Goal: Task Accomplishment & Management: Manage account settings

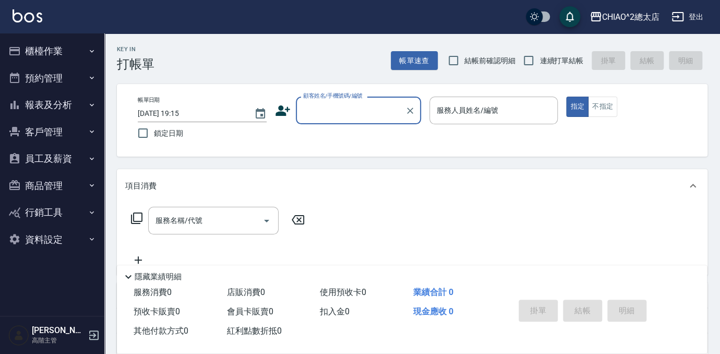
click at [355, 113] on input "顧客姓名/手機號碼/編號" at bounding box center [351, 110] width 100 height 18
click at [340, 140] on li "新客人 姓名未設定/[PERSON_NAME]/null" at bounding box center [358, 142] width 125 height 28
type input "新客人 姓名未設定/[PERSON_NAME]/null"
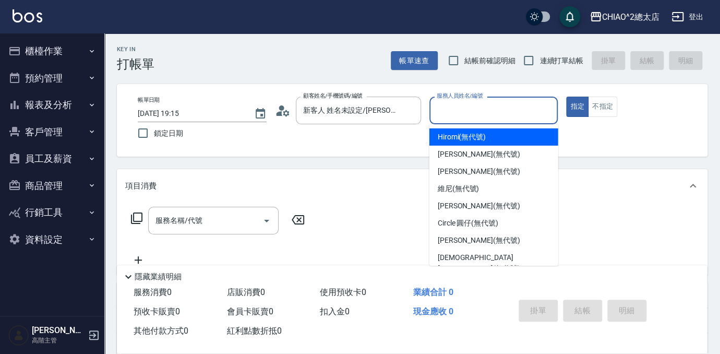
click at [465, 119] on input "服務人員姓名/編號" at bounding box center [494, 110] width 120 height 18
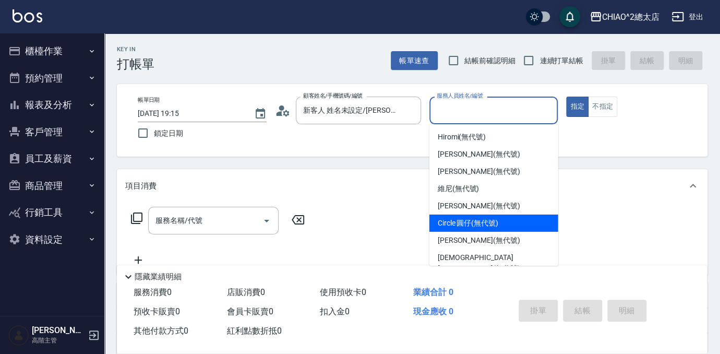
click at [459, 229] on div "Circle 圓仔 (無代號)" at bounding box center [494, 223] width 129 height 17
type input "Circle 圓仔(無代號)"
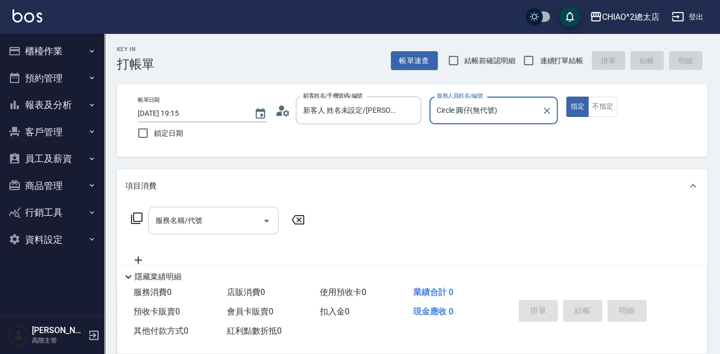
click at [237, 227] on input "服務名稱/代號" at bounding box center [205, 220] width 105 height 18
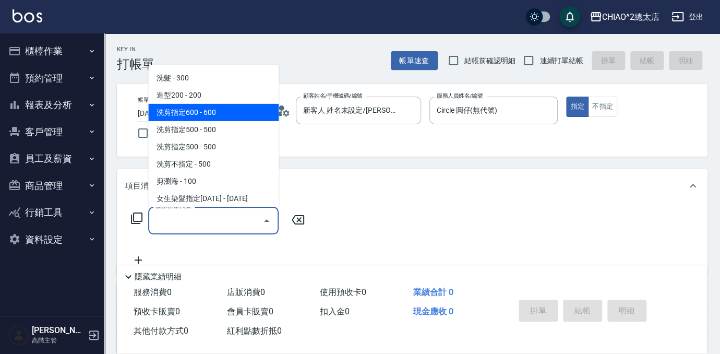
click at [197, 113] on span "洗剪指定600 - 600" at bounding box center [213, 112] width 131 height 17
type input "洗剪指定600(103107)"
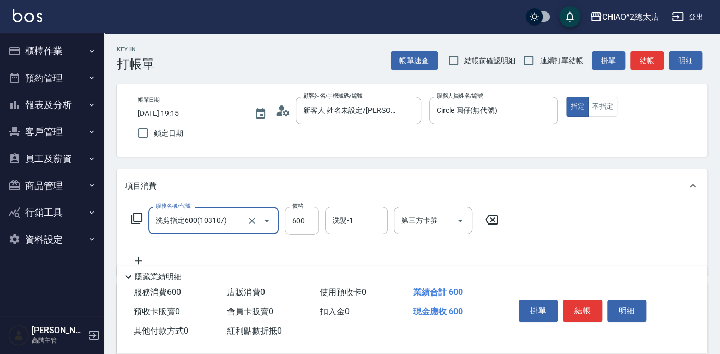
click at [306, 227] on input "600" at bounding box center [302, 221] width 34 height 28
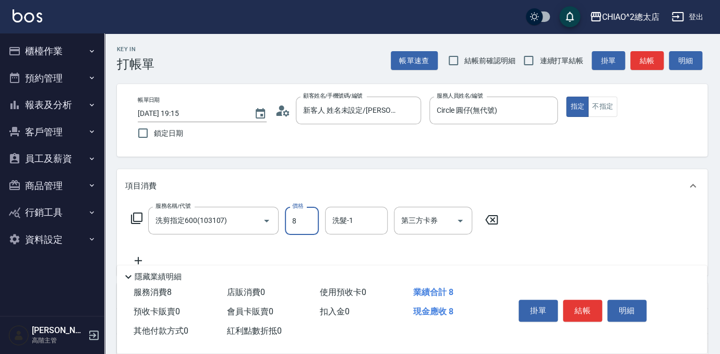
type input "800"
click at [574, 308] on button "結帳" at bounding box center [582, 311] width 39 height 22
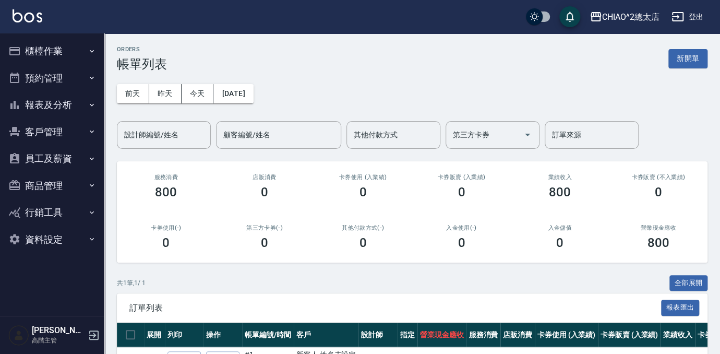
click at [683, 39] on div "ORDERS 帳單列表 新開單 [DATE] [DATE] [DATE] [DATE] 設計師編號/姓名 設計師編號/姓名 顧客編號/姓名 顧客編號/姓名 其…" at bounding box center [412, 223] width 616 height 380
click at [682, 49] on button "新開單" at bounding box center [688, 58] width 39 height 19
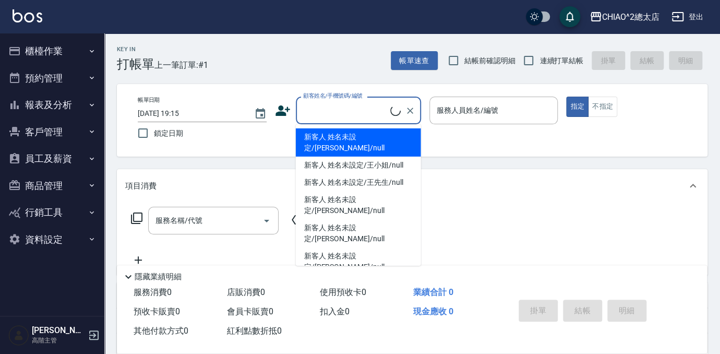
click at [345, 103] on input "顧客姓名/手機號碼/編號" at bounding box center [346, 110] width 90 height 18
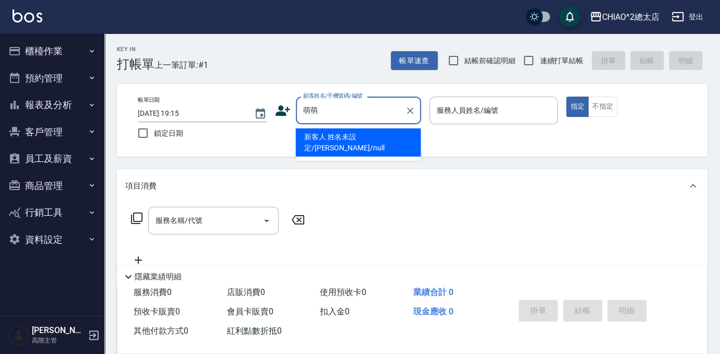
click at [345, 103] on input "萌萌" at bounding box center [351, 110] width 100 height 18
click at [337, 135] on li "新客人 姓名未設定/[PERSON_NAME]/null" at bounding box center [358, 142] width 125 height 28
type input "新客人 姓名未設定/[PERSON_NAME]/null"
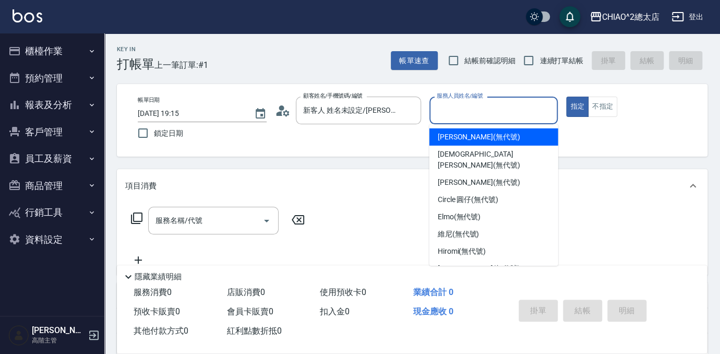
click at [487, 107] on input "服務人員姓名/編號" at bounding box center [494, 110] width 120 height 18
click at [476, 137] on span "[PERSON_NAME] (無代號)" at bounding box center [479, 137] width 82 height 11
type input "[PERSON_NAME](無代號)"
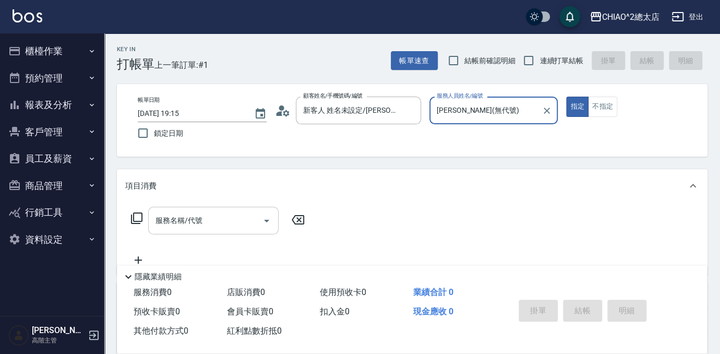
click at [164, 228] on input "服務名稱/代號" at bounding box center [205, 220] width 105 height 18
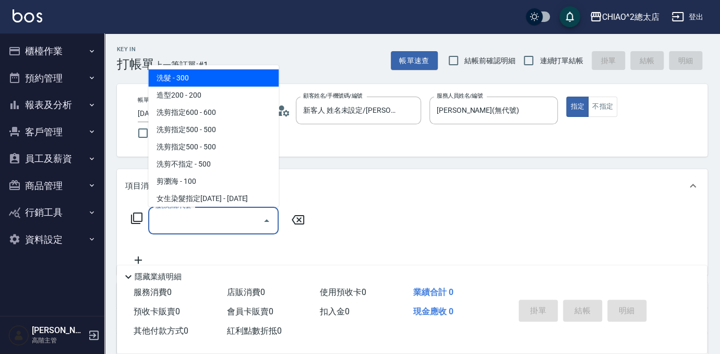
click at [198, 77] on span "洗髮 - 300" at bounding box center [213, 77] width 131 height 17
type input "洗髮(103103)"
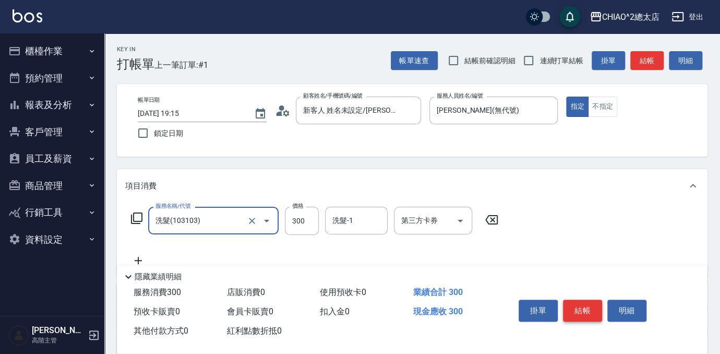
click at [579, 304] on button "結帳" at bounding box center [582, 311] width 39 height 22
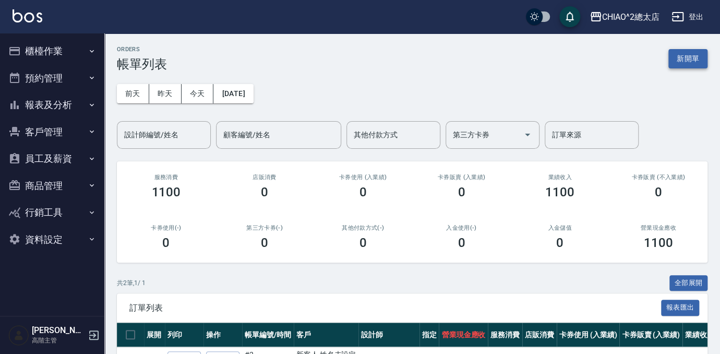
click at [675, 61] on button "新開單" at bounding box center [688, 58] width 39 height 19
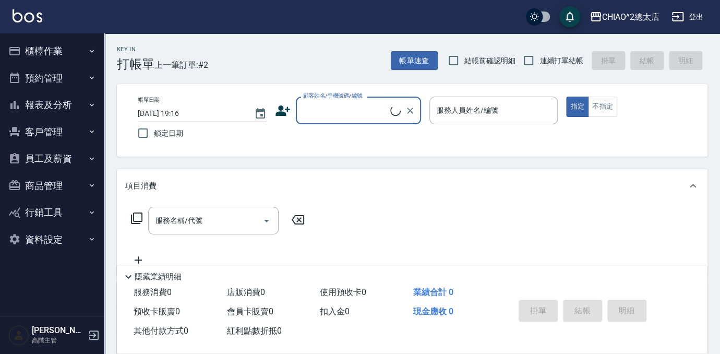
click at [302, 114] on input "顧客姓名/手機號碼/編號" at bounding box center [346, 110] width 90 height 18
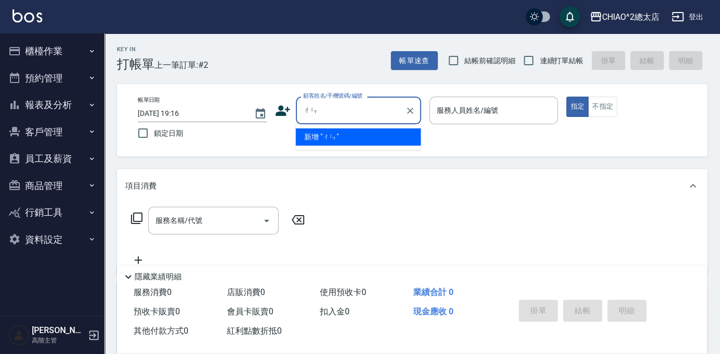
type input "陳"
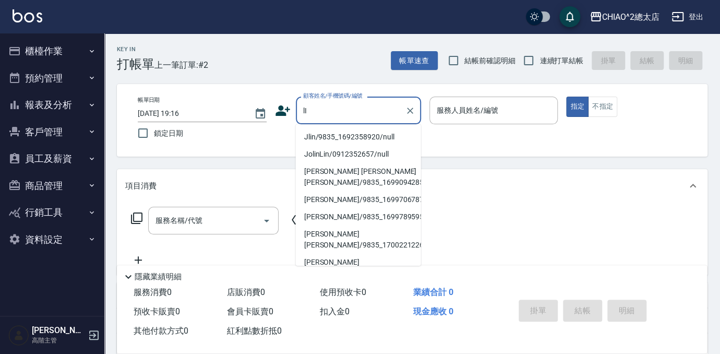
type input "l"
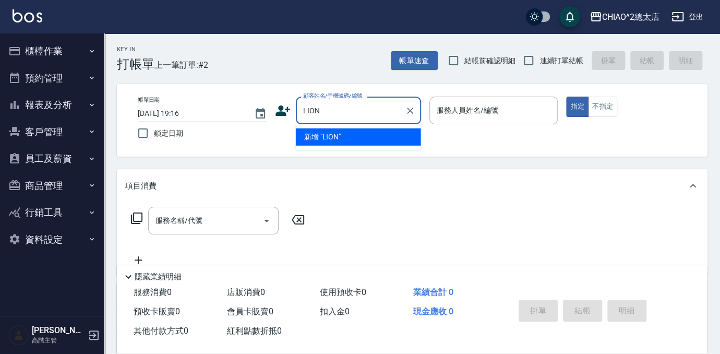
click at [371, 138] on li "新增 "LION"" at bounding box center [358, 136] width 125 height 17
type input "LION"
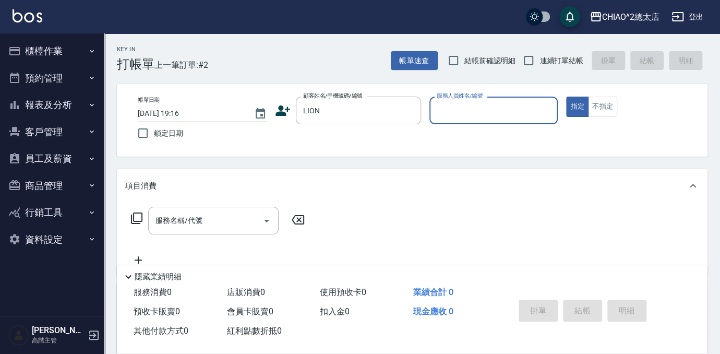
click at [474, 106] on input "服務人員姓名/編號" at bounding box center [494, 110] width 120 height 18
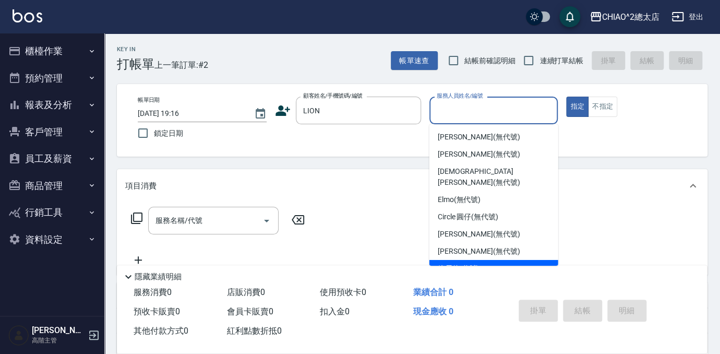
click at [462, 263] on span "維尼 (無代號)" at bounding box center [459, 268] width 42 height 11
type input "維尼(無代號)"
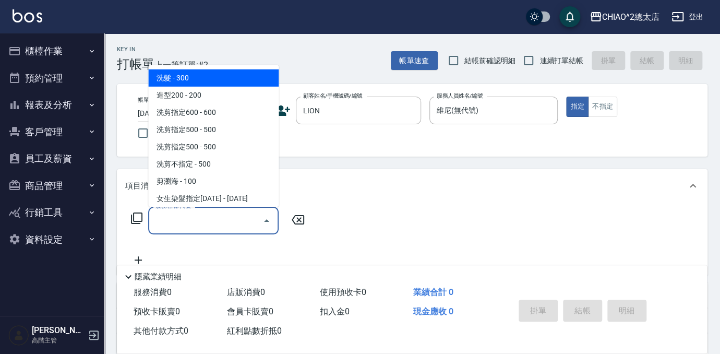
click at [209, 229] on input "服務名稱/代號" at bounding box center [205, 220] width 105 height 18
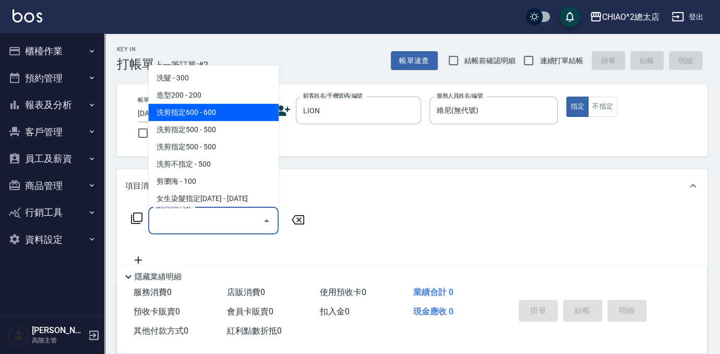
click at [237, 113] on span "洗剪指定600 - 600" at bounding box center [213, 112] width 131 height 17
type input "洗剪指定600(103107)"
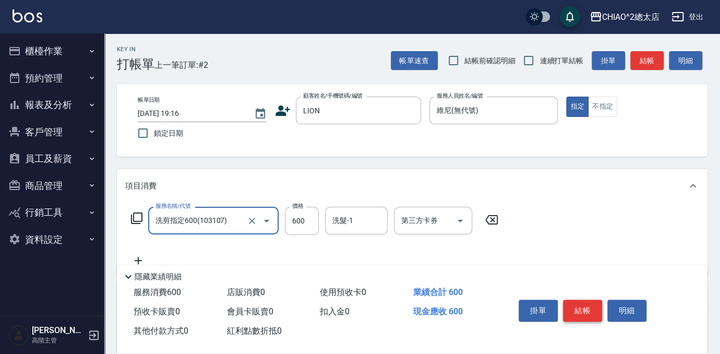
click at [577, 311] on button "結帳" at bounding box center [582, 311] width 39 height 22
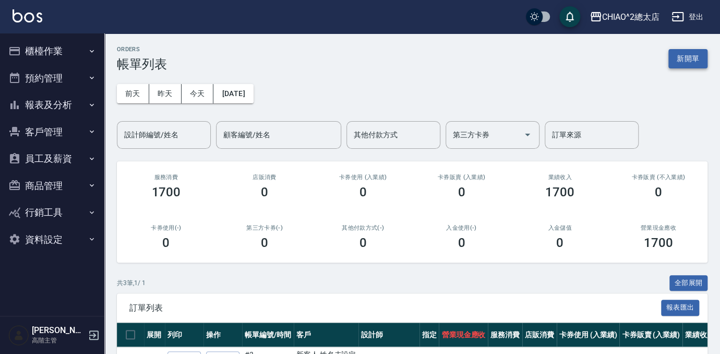
click at [680, 50] on button "新開單" at bounding box center [688, 58] width 39 height 19
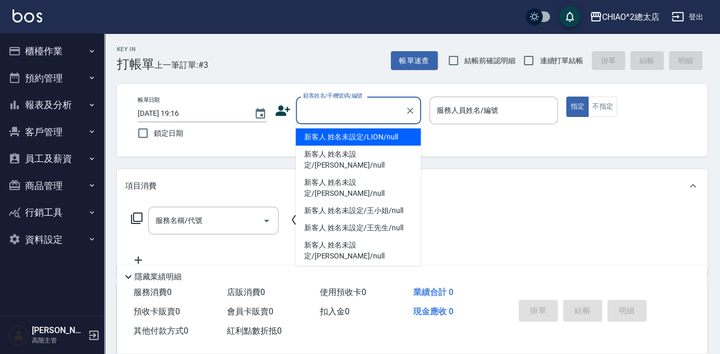
click at [344, 113] on input "顧客姓名/手機號碼/編號" at bounding box center [351, 110] width 100 height 18
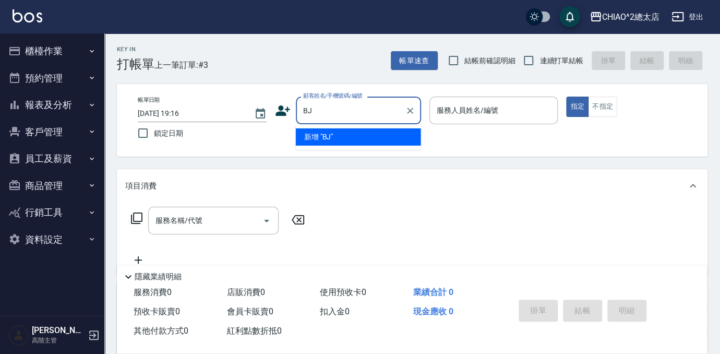
type input "B"
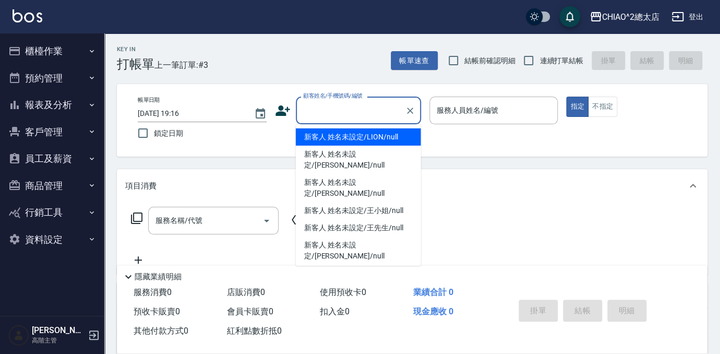
type input "ㄑ"
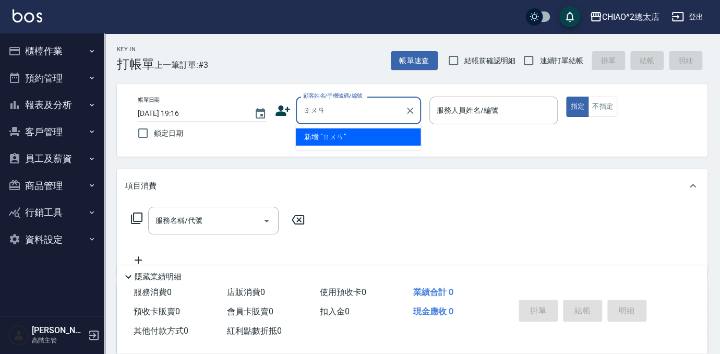
type input "軟"
type input "卵"
type input "[PERSON_NAME]"
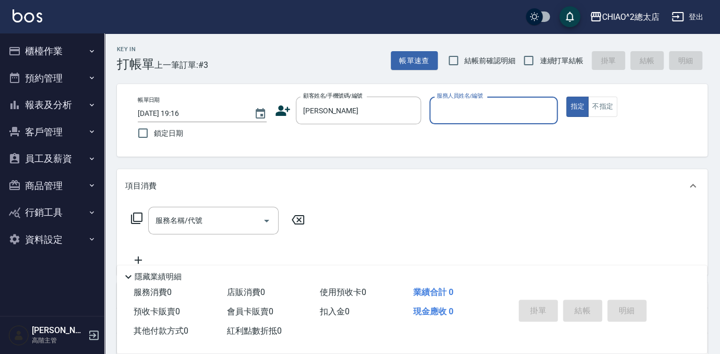
click at [486, 114] on input "服務人員姓名/編號" at bounding box center [494, 110] width 120 height 18
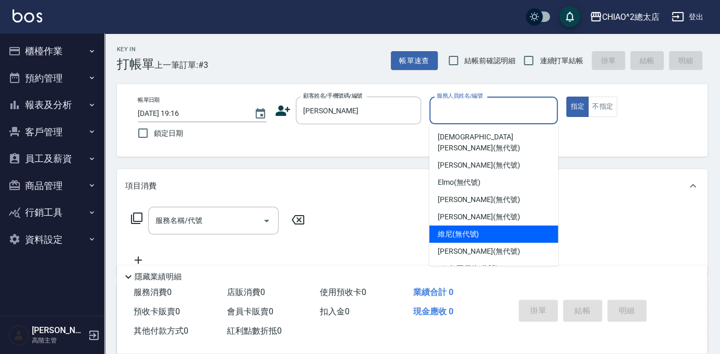
click at [447, 229] on span "維尼 (無代號)" at bounding box center [459, 234] width 42 height 11
type input "維尼(無代號)"
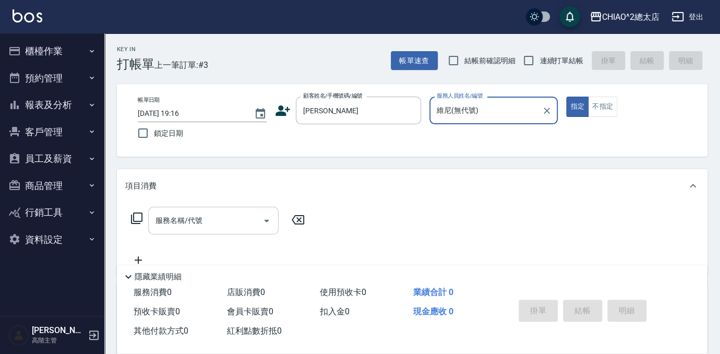
click at [224, 220] on input "服務名稱/代號" at bounding box center [205, 220] width 105 height 18
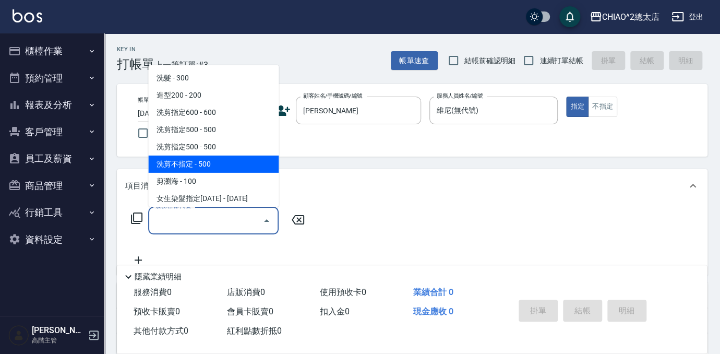
click at [184, 164] on span "洗剪不指定 - 500" at bounding box center [213, 164] width 131 height 17
type input "洗剪不指定(103110)"
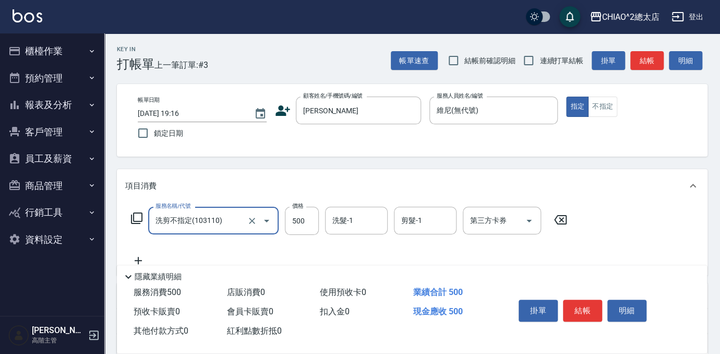
click at [321, 219] on div "服務名稱/代號 洗剪不指定(103110) 服務名稱/代號 價格 500 價格 洗髮-1 洗髮-1 剪髮-1 剪髮-1 第三方卡券 第三方卡券" at bounding box center [349, 221] width 448 height 28
click at [308, 221] on input "500" at bounding box center [302, 221] width 34 height 28
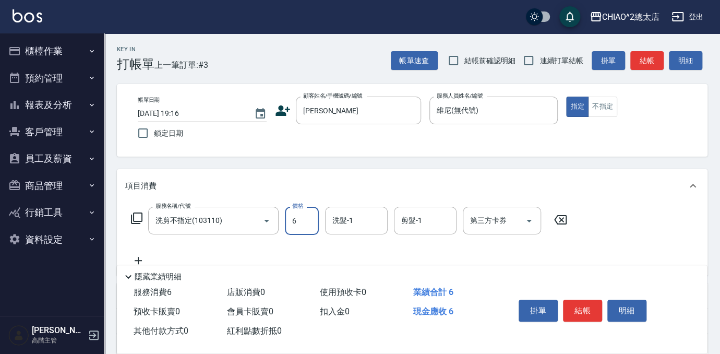
type input "600"
click at [586, 307] on button "結帳" at bounding box center [582, 311] width 39 height 22
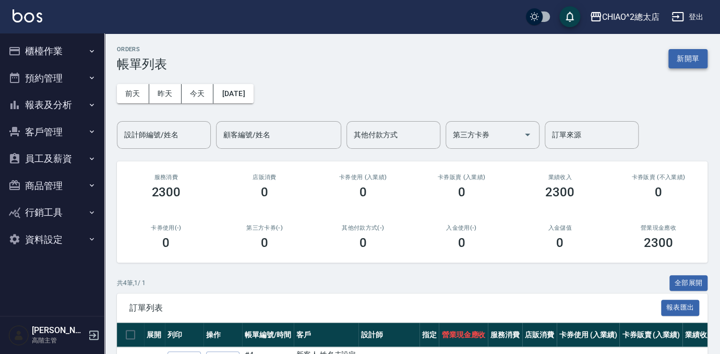
click at [679, 57] on button "新開單" at bounding box center [688, 58] width 39 height 19
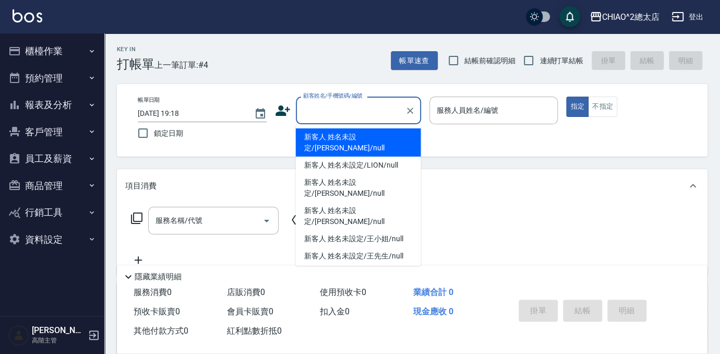
click at [345, 117] on input "顧客姓名/手機號碼/編號" at bounding box center [351, 110] width 100 height 18
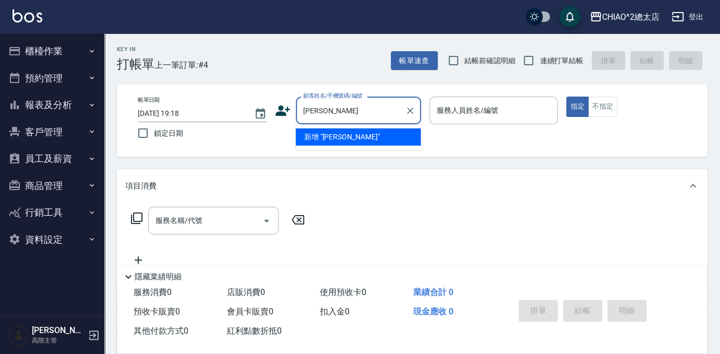
type input "[PERSON_NAME]"
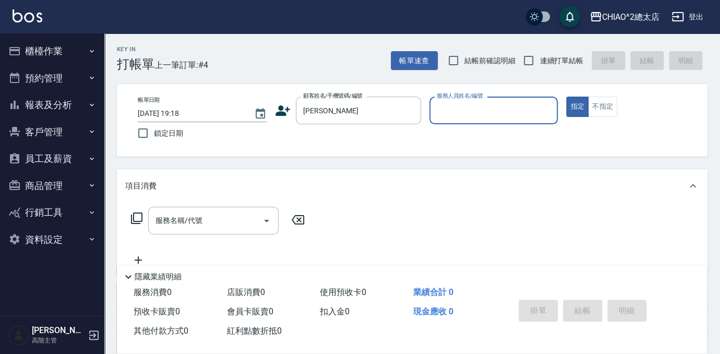
click at [487, 101] on input "服務人員姓名/編號" at bounding box center [494, 110] width 120 height 18
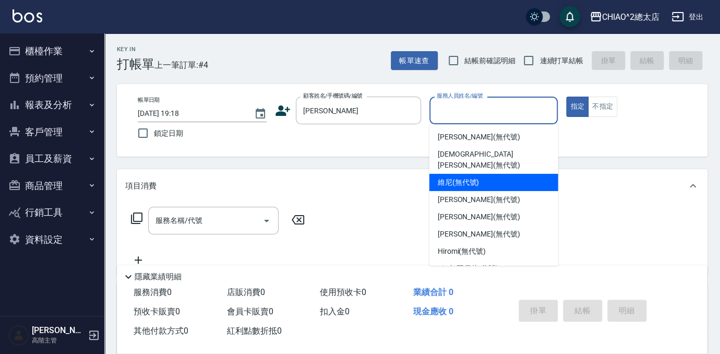
click at [468, 177] on span "維尼 (無代號)" at bounding box center [459, 182] width 42 height 11
type input "維尼(無代號)"
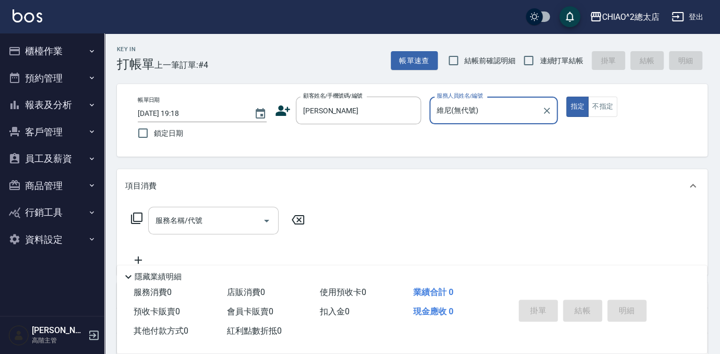
click at [178, 216] on div "服務名稱/代號 服務名稱/代號" at bounding box center [213, 221] width 131 height 28
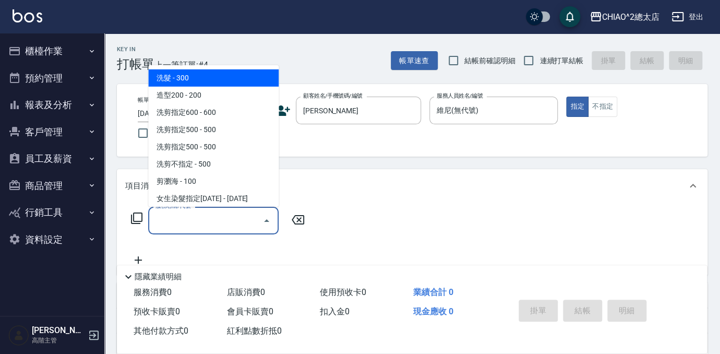
click at [188, 77] on span "洗髮 - 300" at bounding box center [213, 77] width 131 height 17
type input "洗髮(103103)"
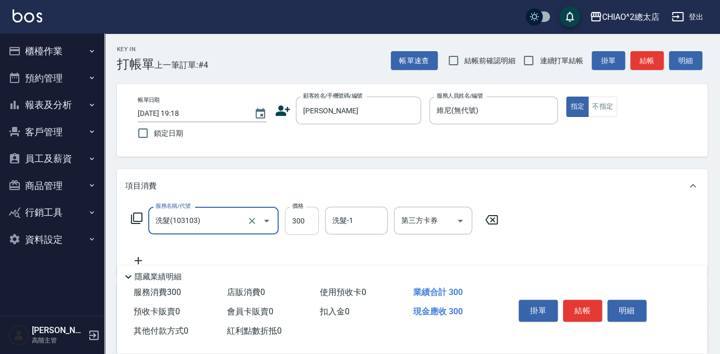
click at [315, 222] on input "300" at bounding box center [302, 221] width 34 height 28
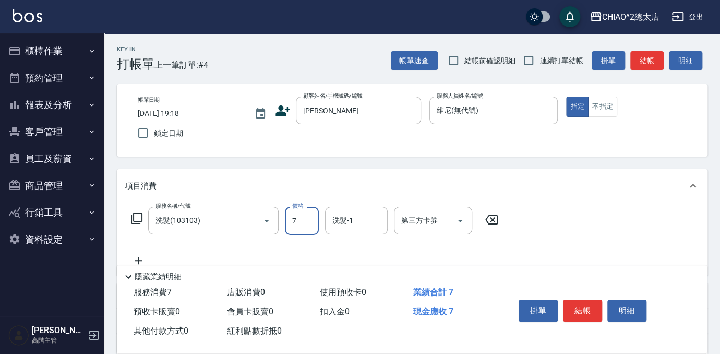
type input "700"
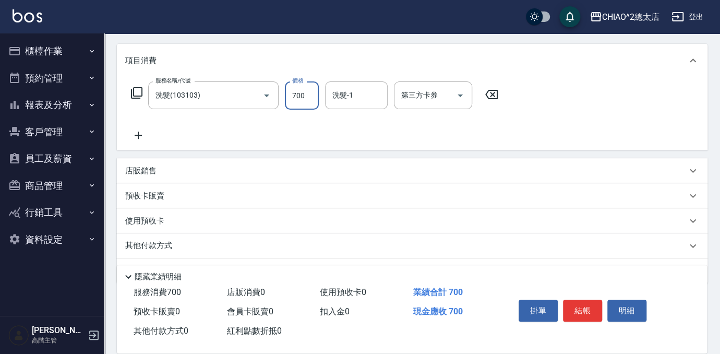
scroll to position [153, 0]
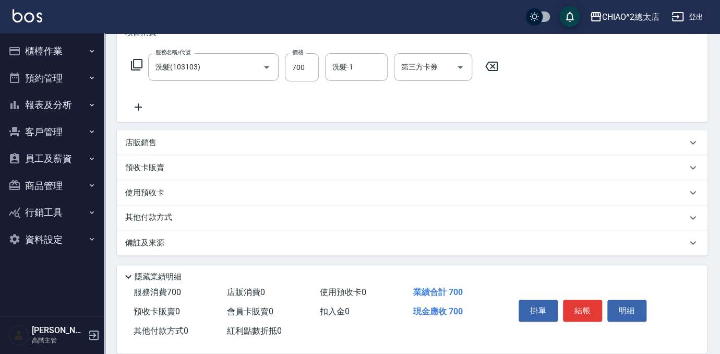
click at [161, 218] on p "其他付款方式" at bounding box center [151, 217] width 52 height 11
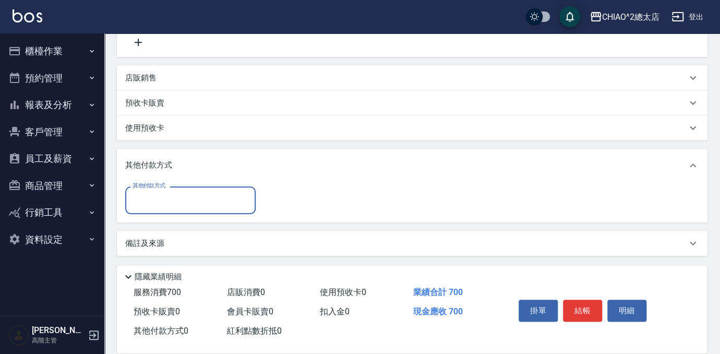
scroll to position [219, 0]
click at [172, 200] on input "其他付款方式" at bounding box center [190, 200] width 121 height 18
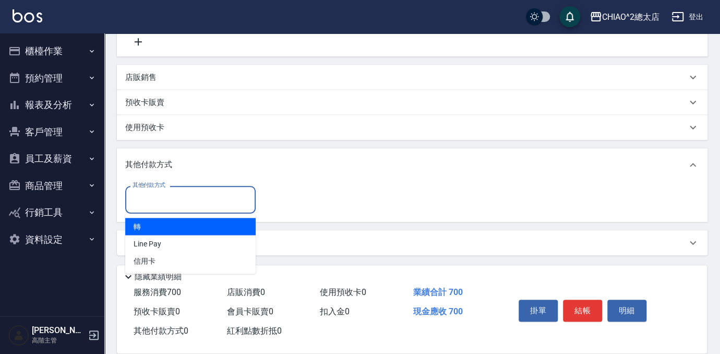
click at [162, 229] on span "轉" at bounding box center [190, 226] width 131 height 17
type input "轉"
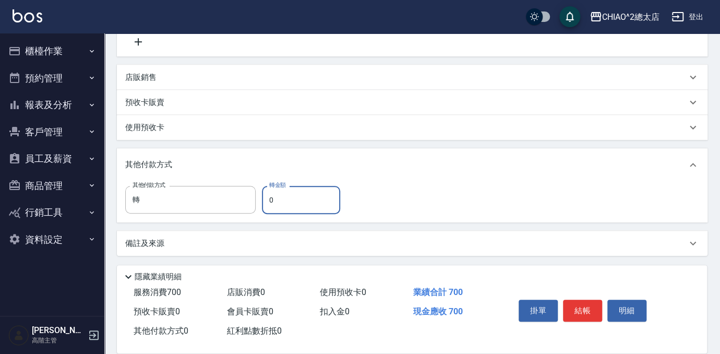
click at [289, 204] on input "0" at bounding box center [301, 200] width 78 height 28
click at [480, 206] on div "其他付款方式 轉 其他付款方式 轉金額 70 轉金額" at bounding box center [412, 200] width 574 height 28
click at [297, 202] on input "70" at bounding box center [301, 200] width 78 height 28
type input "700"
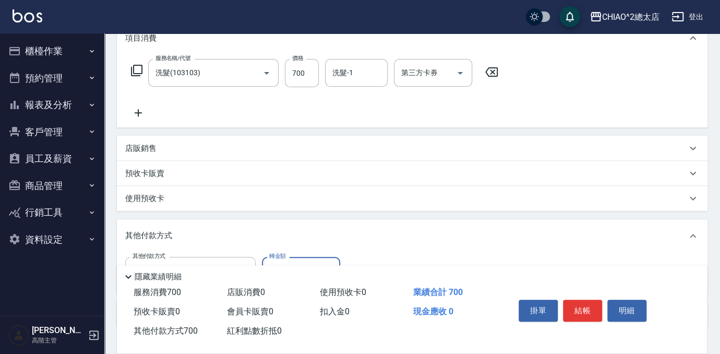
scroll to position [190, 0]
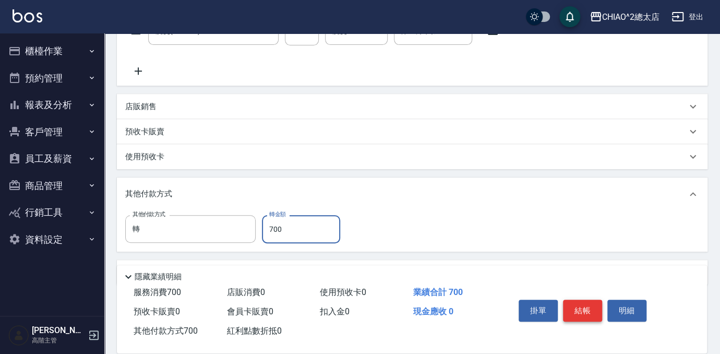
click at [577, 307] on button "結帳" at bounding box center [582, 311] width 39 height 22
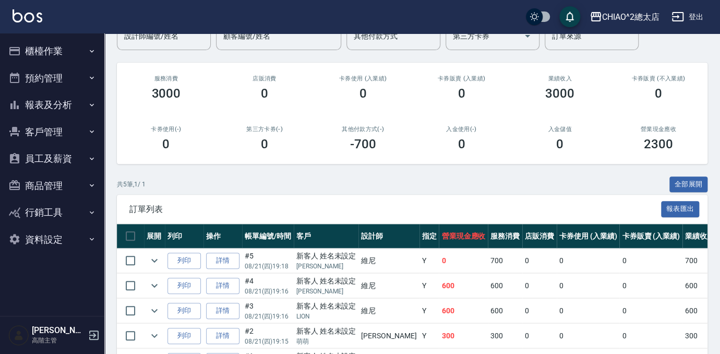
scroll to position [164, 0]
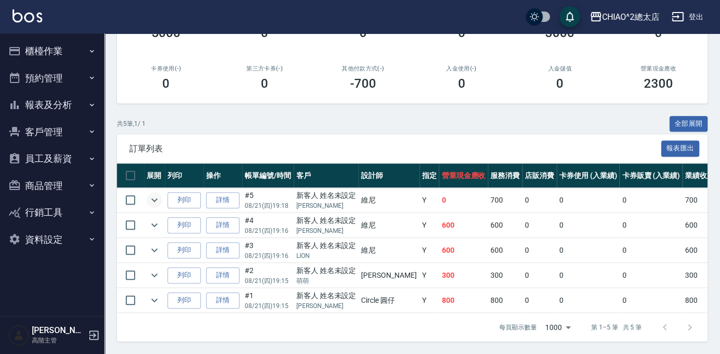
click at [160, 194] on icon "expand row" at bounding box center [154, 200] width 13 height 13
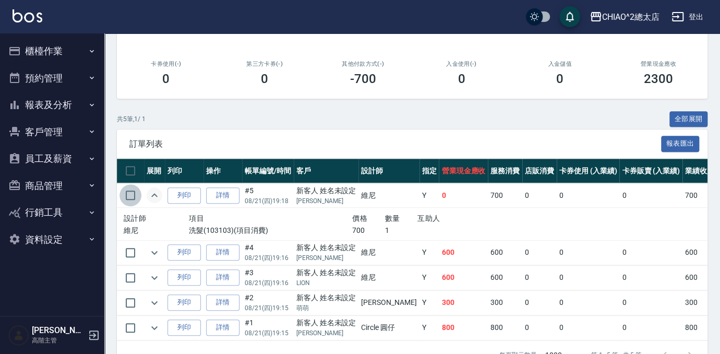
click at [130, 194] on input "checkbox" at bounding box center [131, 195] width 22 height 22
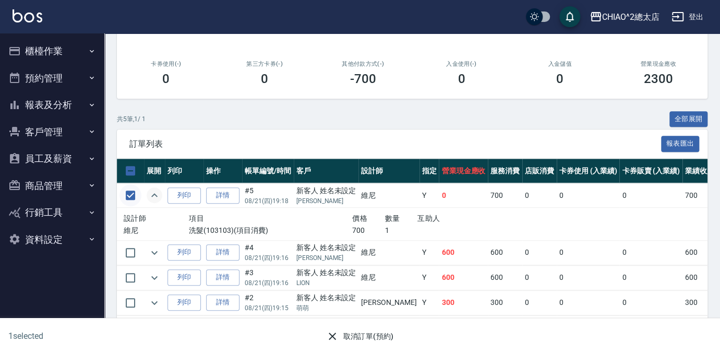
click at [132, 197] on input "checkbox" at bounding box center [131, 195] width 22 height 22
checkbox input "false"
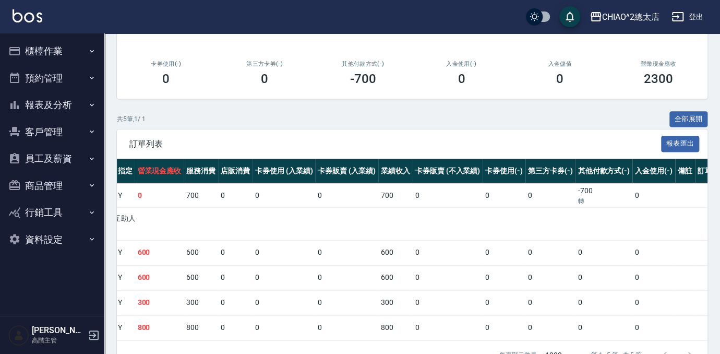
scroll to position [0, 0]
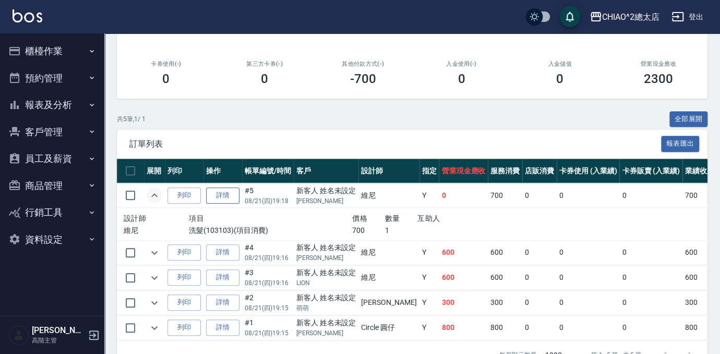
click at [231, 199] on link "詳情" at bounding box center [222, 195] width 33 height 16
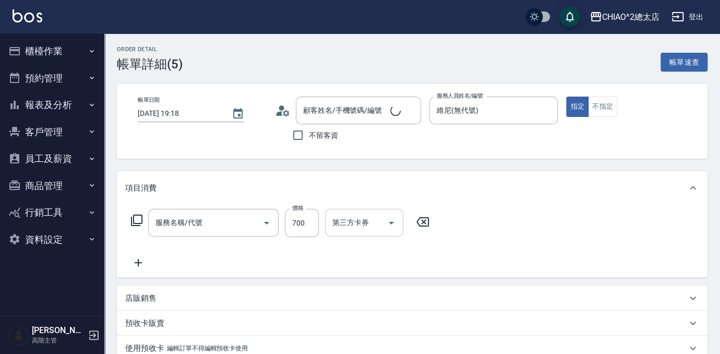
type input "[DATE] 19:18"
type input "維尼(無代號)"
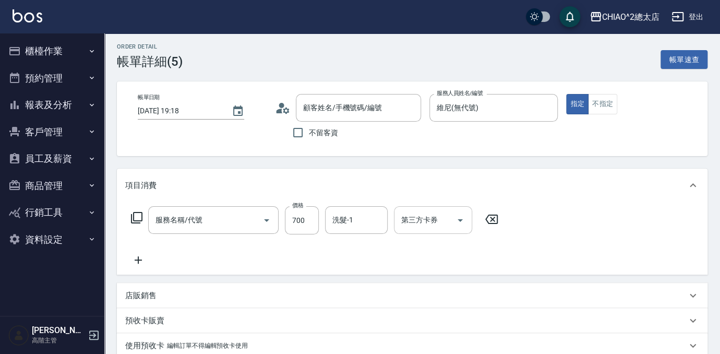
scroll to position [94, 0]
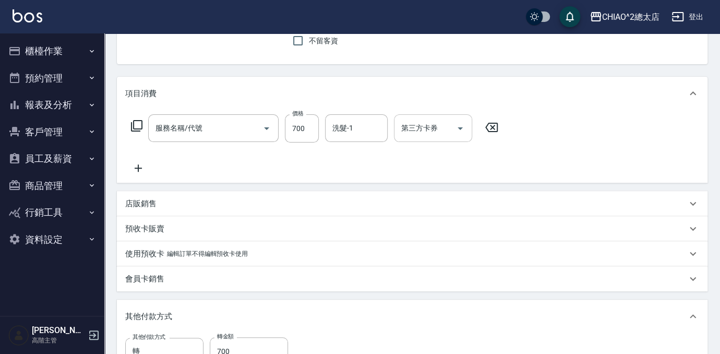
type input "新客人 姓名未設定/[PERSON_NAME]/null"
type input "洗髮(103103)"
click at [364, 117] on div "洗髮-1" at bounding box center [356, 128] width 63 height 28
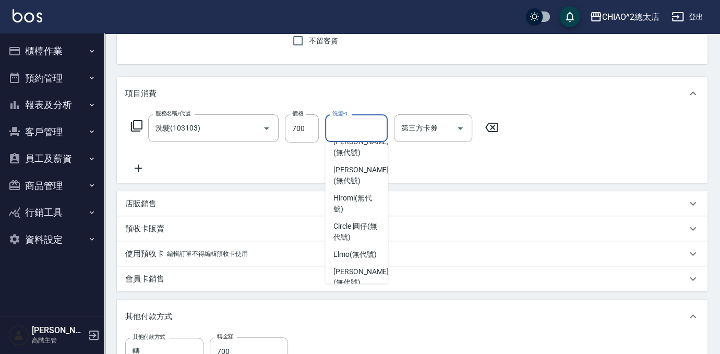
scroll to position [142, 0]
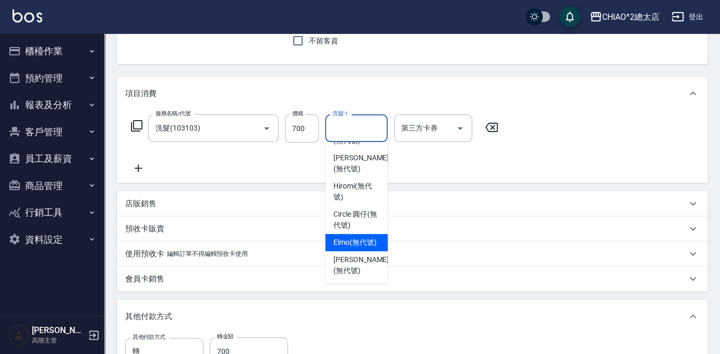
click at [337, 248] on span "Elmo (無代號)" at bounding box center [355, 242] width 43 height 11
type input "Elmo(無代號)"
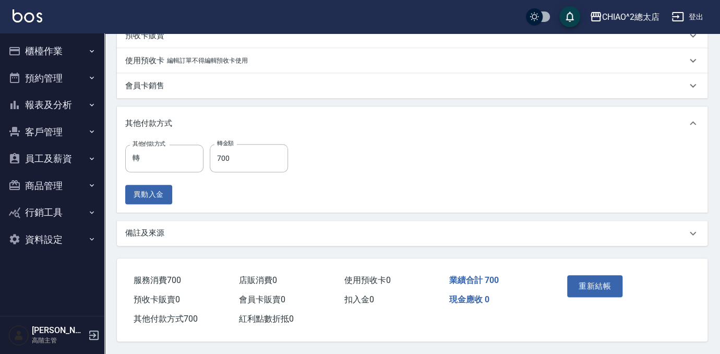
scroll to position [291, 0]
click at [584, 283] on button "重新結帳" at bounding box center [595, 286] width 55 height 22
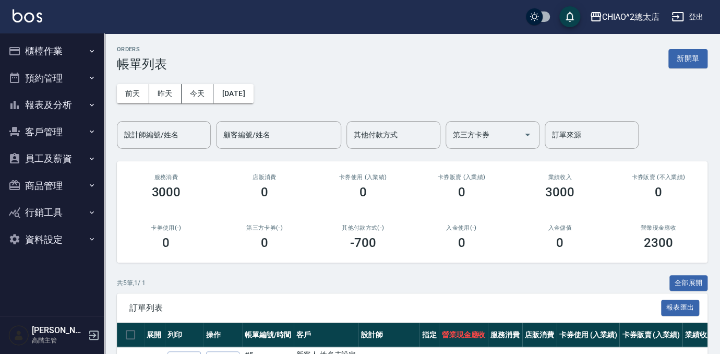
click at [692, 56] on button "新開單" at bounding box center [688, 58] width 39 height 19
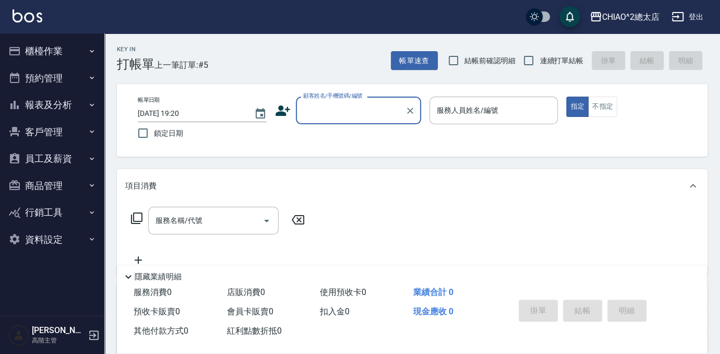
click at [334, 118] on input "顧客姓名/手機號碼/編號" at bounding box center [351, 110] width 100 height 18
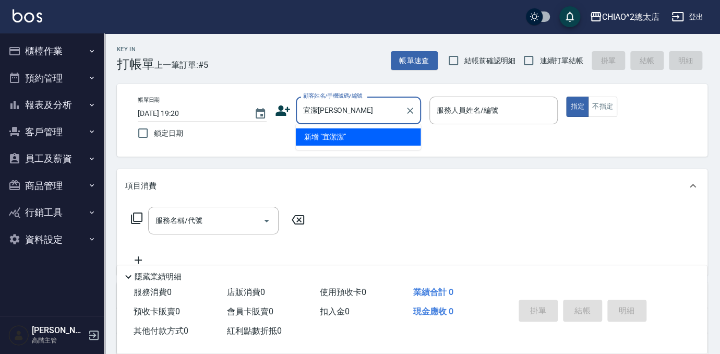
click at [325, 133] on li "新增 "宜潔潔"" at bounding box center [358, 136] width 125 height 17
click at [372, 105] on input "宜潔[PERSON_NAME]" at bounding box center [351, 110] width 100 height 18
click at [351, 135] on li "新增 "宜潔"" at bounding box center [358, 136] width 125 height 17
type input "[PERSON_NAME]"
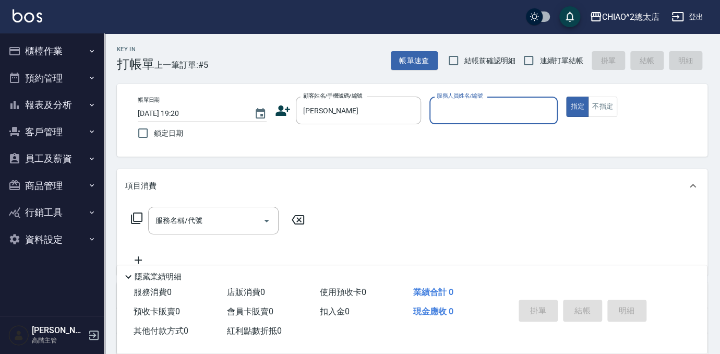
click at [467, 108] on input "服務人員姓名/編號" at bounding box center [494, 110] width 120 height 18
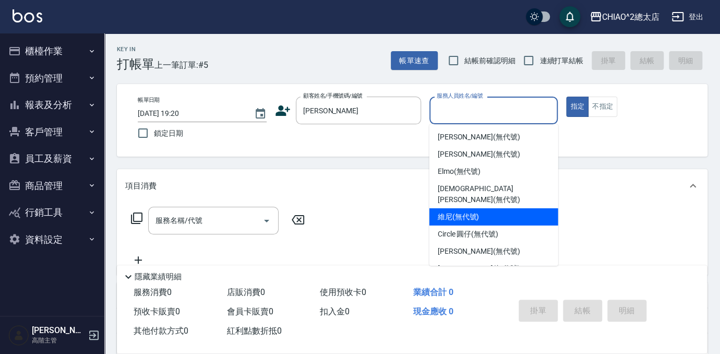
click at [452, 211] on span "維尼 (無代號)" at bounding box center [459, 216] width 42 height 11
type input "維尼(無代號)"
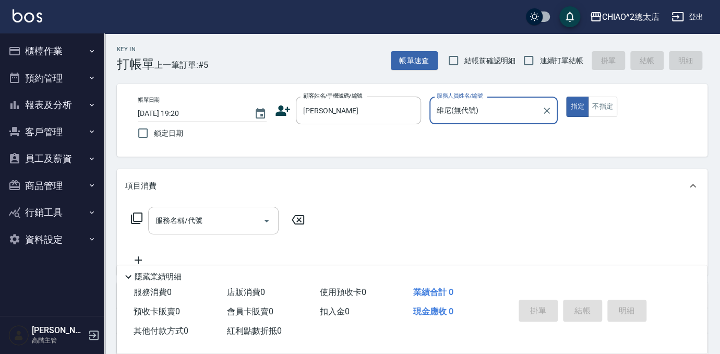
click at [226, 217] on input "服務名稱/代號" at bounding box center [205, 220] width 105 height 18
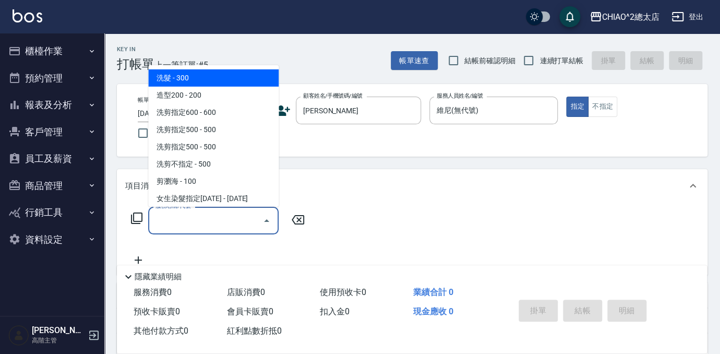
click at [220, 81] on span "洗髮 - 300" at bounding box center [213, 77] width 131 height 17
type input "洗髮(103103)"
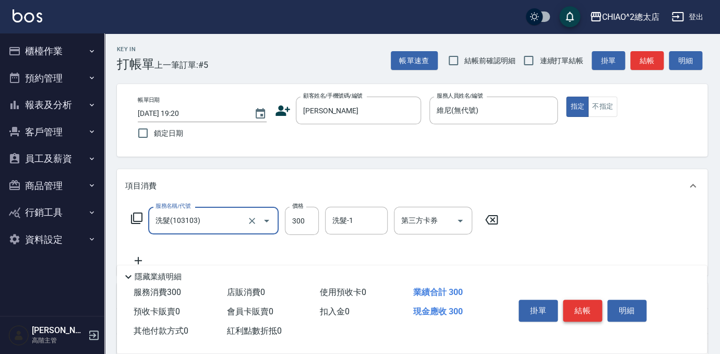
click at [583, 308] on button "結帳" at bounding box center [582, 311] width 39 height 22
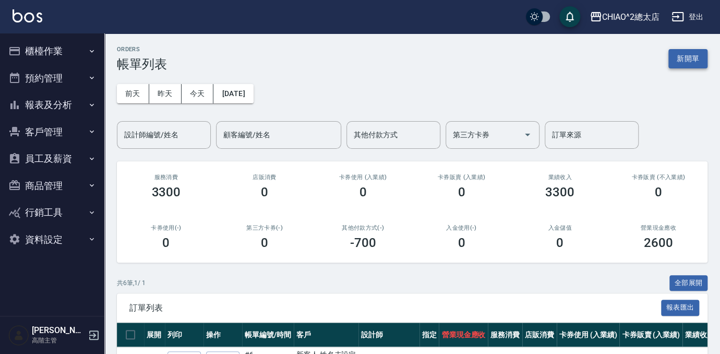
click at [690, 61] on button "新開單" at bounding box center [688, 58] width 39 height 19
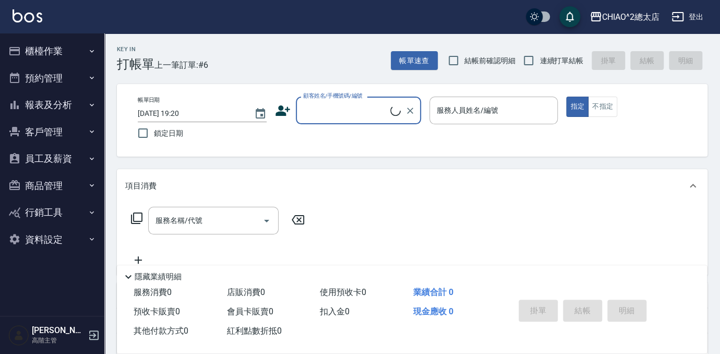
click at [352, 112] on input "顧客姓名/手機號碼/編號" at bounding box center [346, 110] width 90 height 18
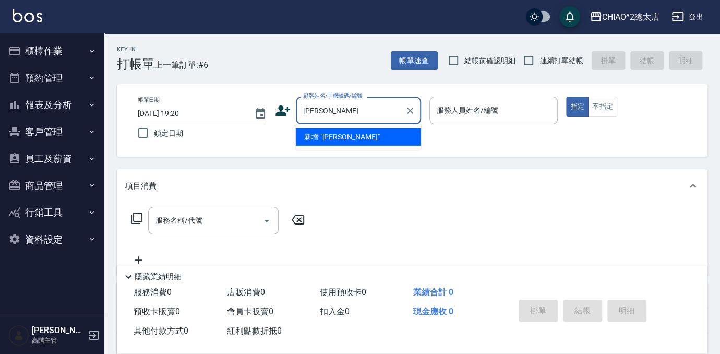
click at [328, 137] on li "新增 "[PERSON_NAME]"" at bounding box center [358, 136] width 125 height 17
type input "[PERSON_NAME]"
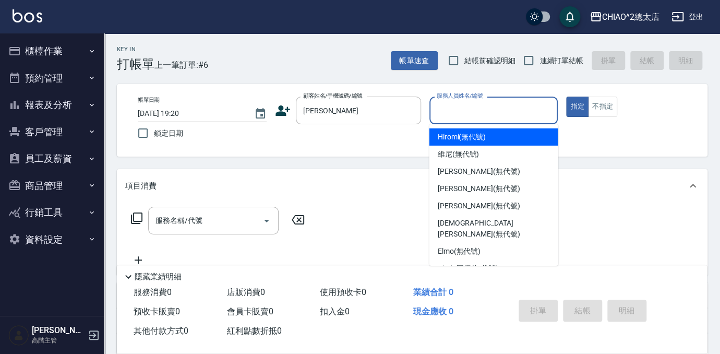
click at [455, 116] on input "服務人員姓名/編號" at bounding box center [494, 110] width 120 height 18
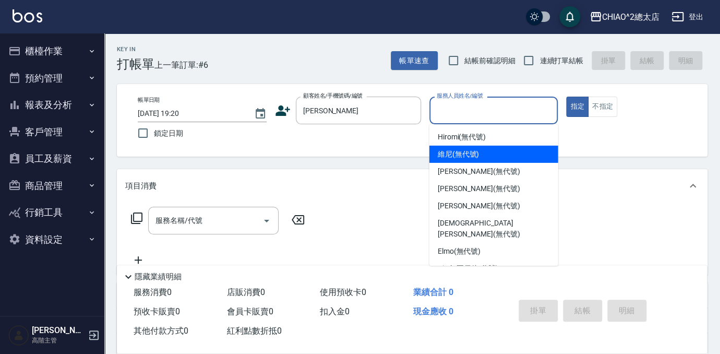
click at [454, 153] on span "維尼 (無代號)" at bounding box center [459, 154] width 42 height 11
type input "維尼(無代號)"
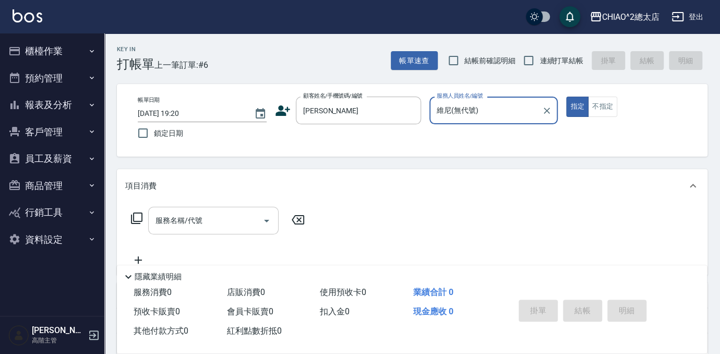
click at [237, 229] on input "服務名稱/代號" at bounding box center [205, 220] width 105 height 18
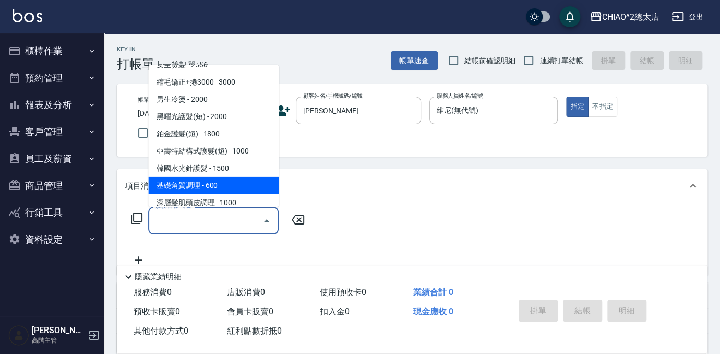
scroll to position [285, 0]
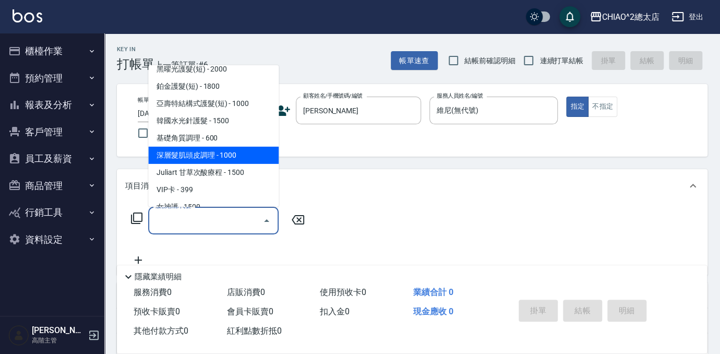
click at [208, 157] on span "深層髮肌頭皮調理 - 1000" at bounding box center [213, 155] width 131 height 17
type input "深層髮肌頭皮調理(103790)"
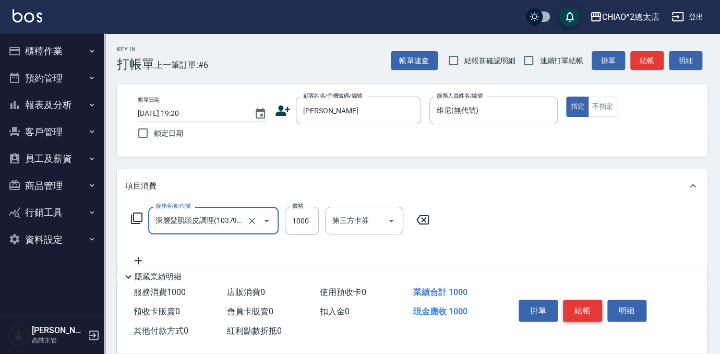
click at [583, 308] on button "結帳" at bounding box center [582, 311] width 39 height 22
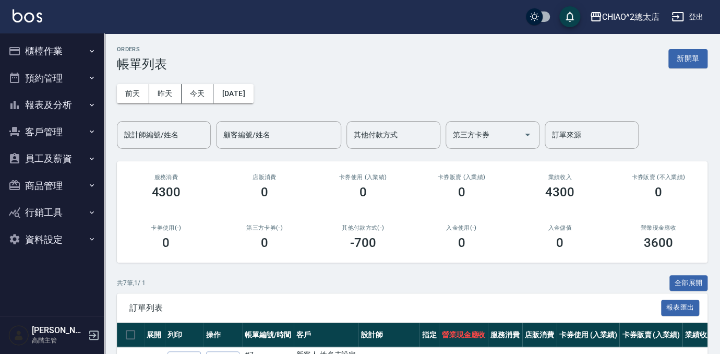
click at [60, 103] on button "報表及分析" at bounding box center [52, 104] width 96 height 27
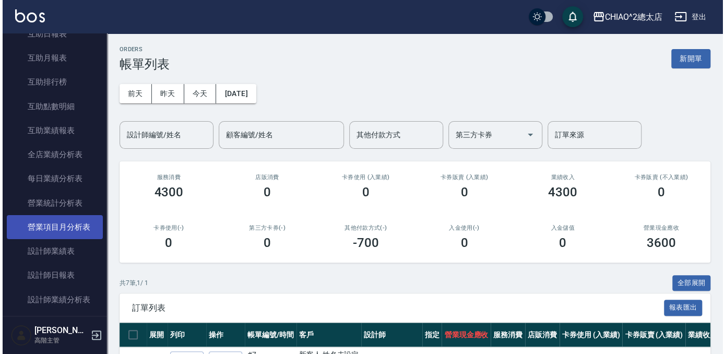
scroll to position [237, 0]
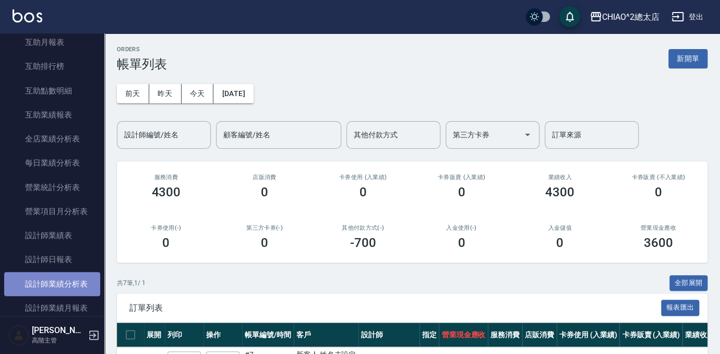
click at [53, 289] on link "設計師業績分析表" at bounding box center [52, 284] width 96 height 24
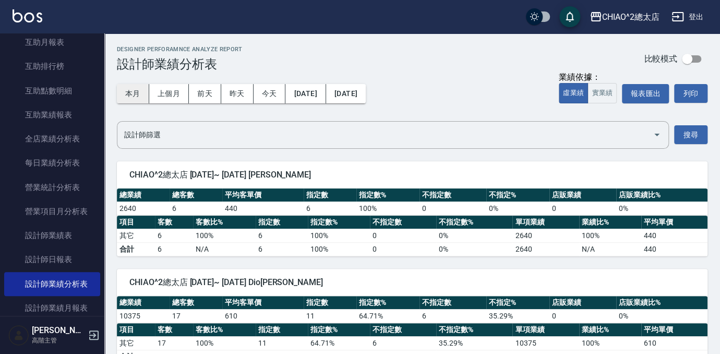
click at [134, 90] on button "本月" at bounding box center [133, 93] width 32 height 19
click at [53, 308] on link "設計師業績月報表" at bounding box center [52, 308] width 96 height 24
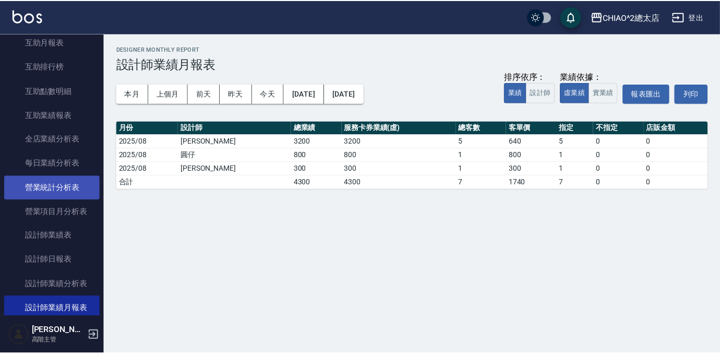
scroll to position [332, 0]
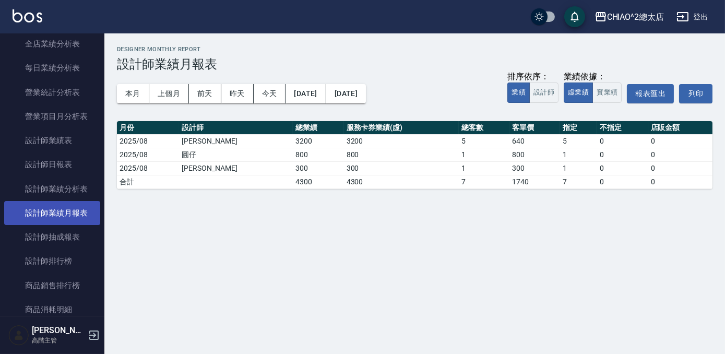
click at [56, 223] on link "設計師業績月報表" at bounding box center [52, 213] width 96 height 24
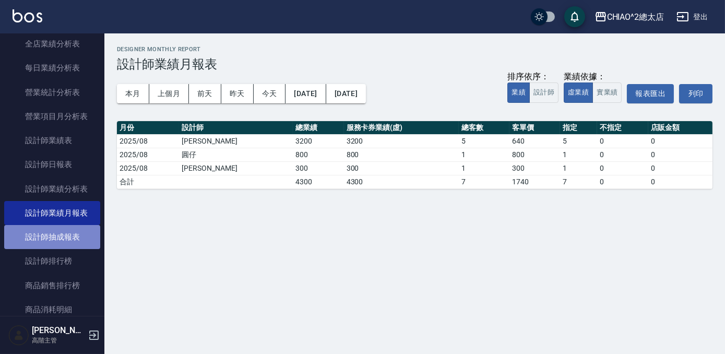
click at [56, 236] on link "設計師抽成報表" at bounding box center [52, 237] width 96 height 24
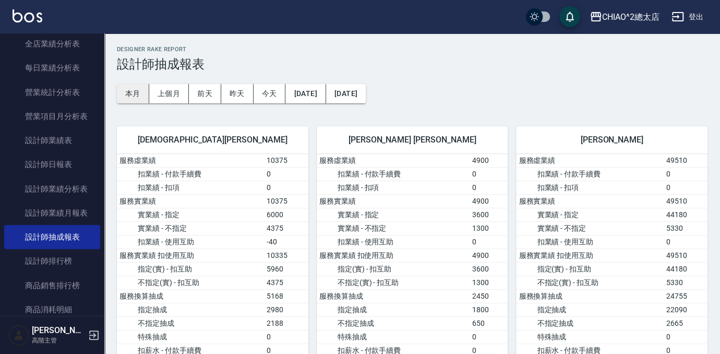
click at [131, 100] on button "本月" at bounding box center [133, 93] width 32 height 19
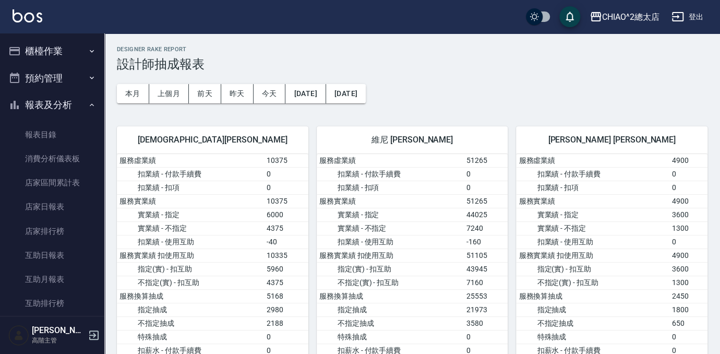
click at [64, 41] on button "櫃檯作業" at bounding box center [52, 51] width 96 height 27
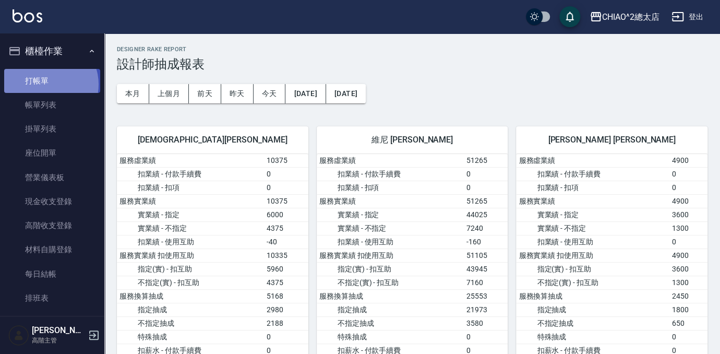
click at [45, 84] on link "打帳單" at bounding box center [52, 81] width 96 height 24
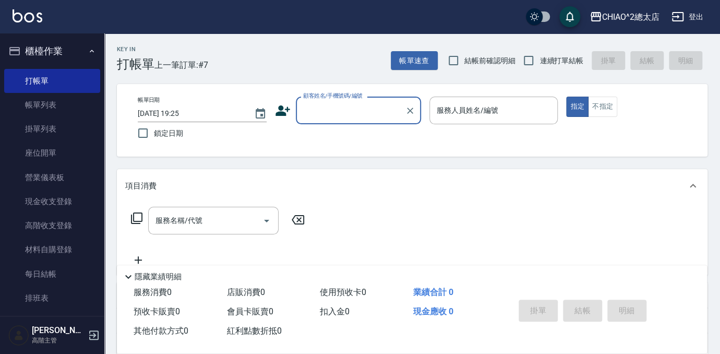
click at [358, 108] on input "顧客姓名/手機號碼/編號" at bounding box center [351, 110] width 100 height 18
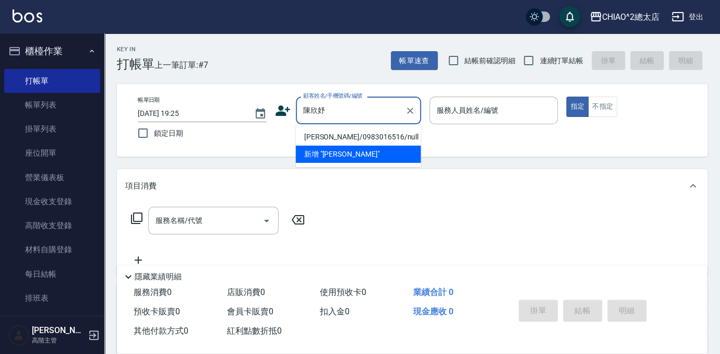
click at [352, 141] on li "[PERSON_NAME]/0983016516/null" at bounding box center [358, 136] width 125 height 17
type input "[PERSON_NAME]/0983016516/null"
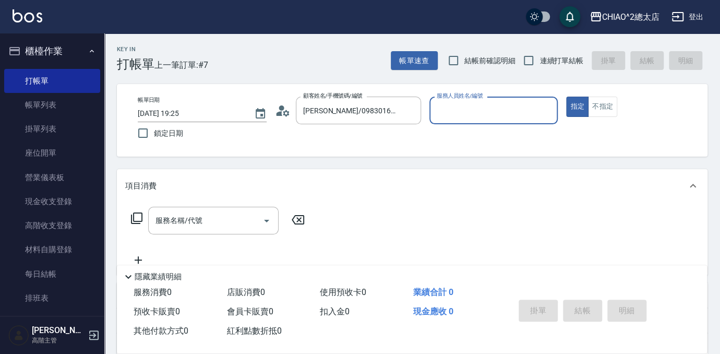
click at [496, 106] on input "服務人員姓名/編號" at bounding box center [494, 110] width 120 height 18
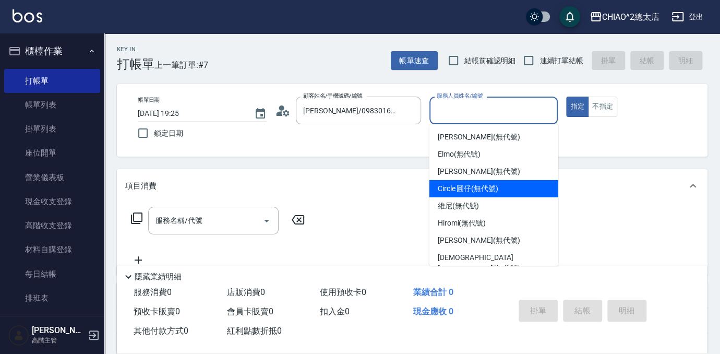
click at [456, 188] on span "Circle 圓仔 (無代號)" at bounding box center [468, 188] width 61 height 11
type input "Circle 圓仔(無代號)"
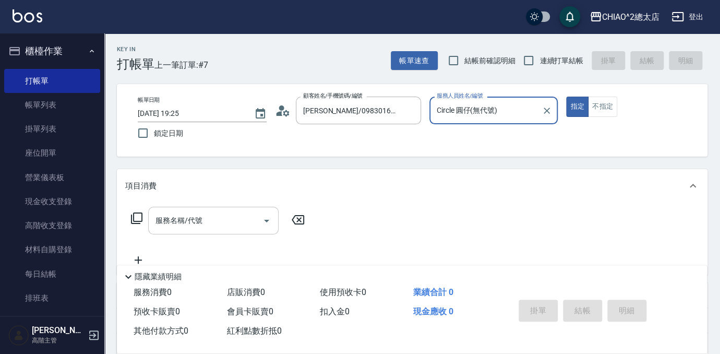
click at [173, 224] on div "服務名稱/代號 服務名稱/代號" at bounding box center [213, 221] width 131 height 28
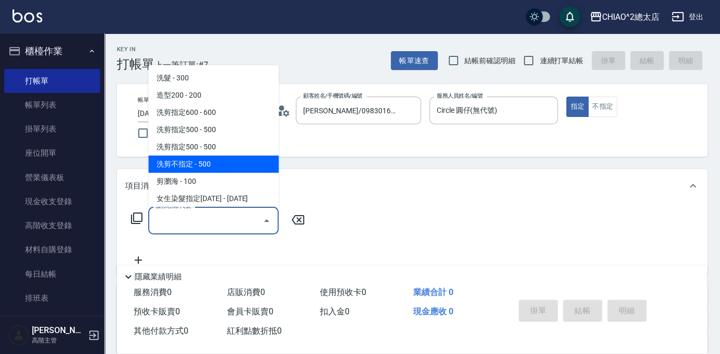
click at [194, 161] on span "洗剪不指定 - 500" at bounding box center [213, 164] width 131 height 17
type input "洗剪不指定(103110)"
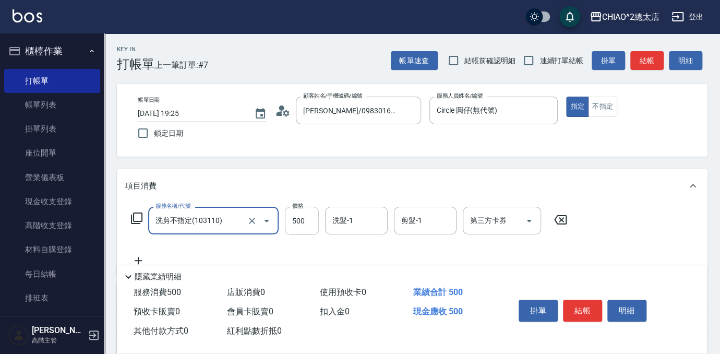
click at [301, 229] on input "500" at bounding box center [302, 221] width 34 height 28
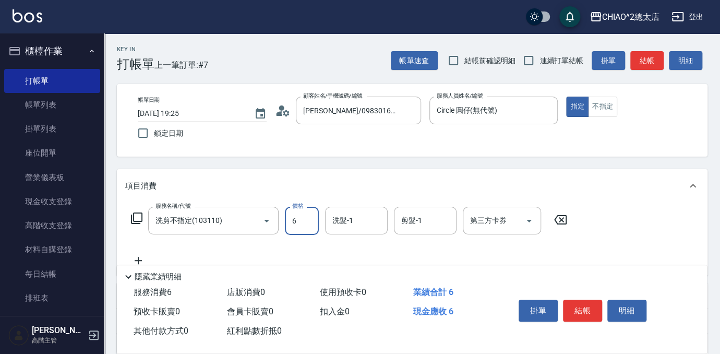
type input "600"
click at [594, 310] on button "結帳" at bounding box center [582, 311] width 39 height 22
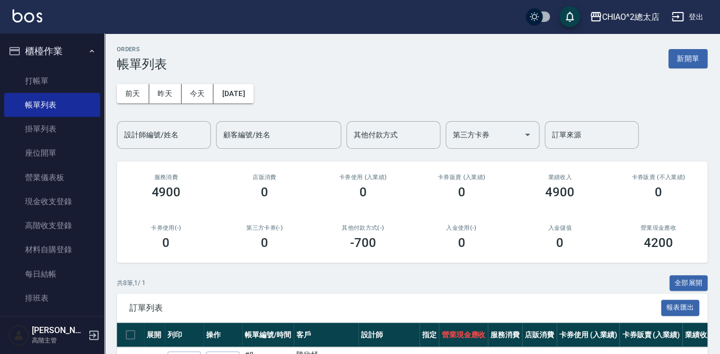
drag, startPoint x: 680, startPoint y: 63, endPoint x: 375, endPoint y: 105, distance: 307.3
click at [680, 63] on button "新開單" at bounding box center [688, 58] width 39 height 19
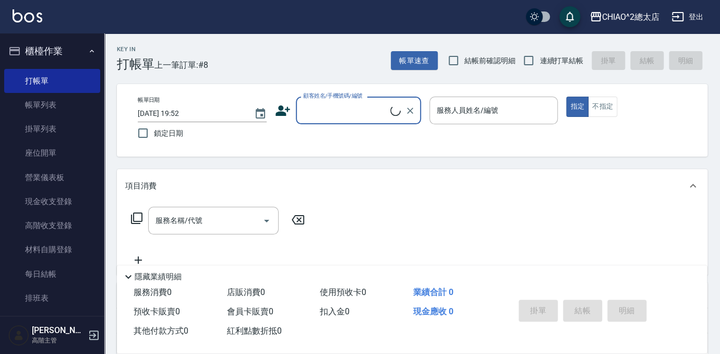
click at [344, 116] on input "顧客姓名/手機號碼/編號" at bounding box center [346, 110] width 90 height 18
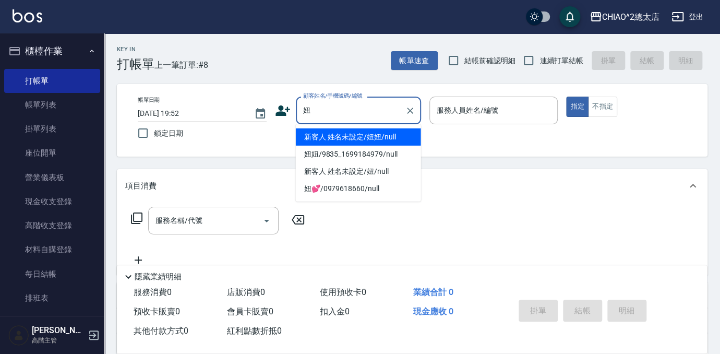
click at [331, 138] on li "新客人 姓名未設定/妞妞/null" at bounding box center [358, 136] width 125 height 17
type input "新客人 姓名未設定/妞妞/null"
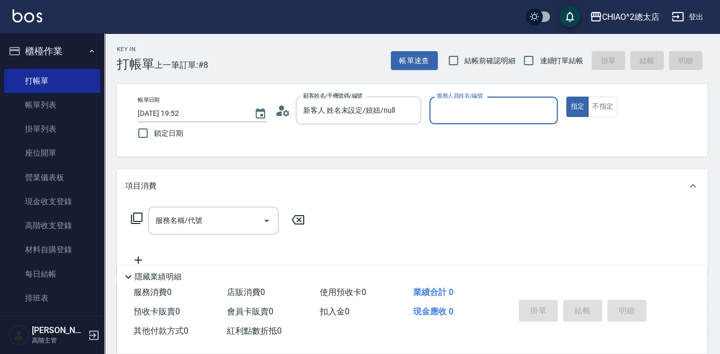
click at [463, 107] on input "服務人員姓名/編號" at bounding box center [494, 110] width 120 height 18
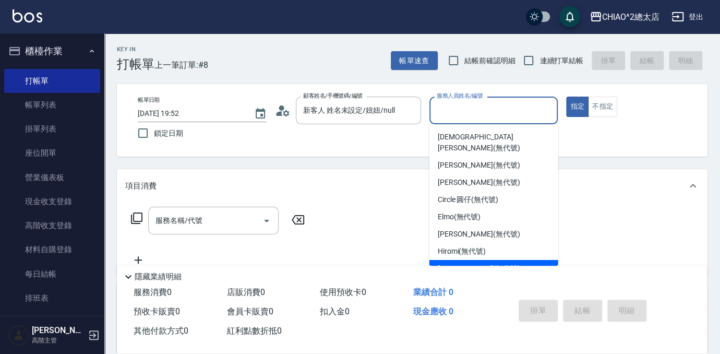
drag, startPoint x: 477, startPoint y: 259, endPoint x: 470, endPoint y: 266, distance: 10.0
click at [477, 263] on span "[PERSON_NAME] (無代號)" at bounding box center [479, 268] width 82 height 11
type input "[PERSON_NAME](無代號)"
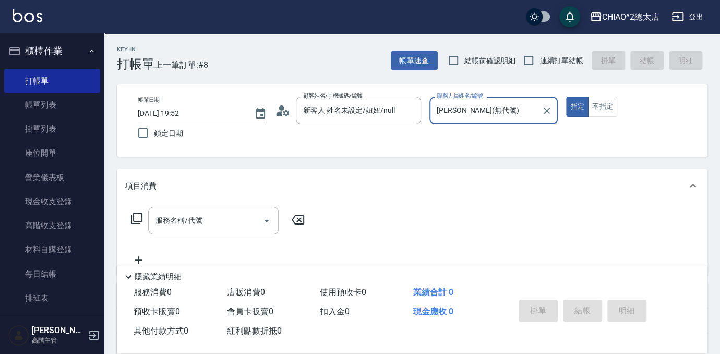
click at [196, 224] on div "服務名稱/代號 服務名稱/代號" at bounding box center [213, 221] width 131 height 28
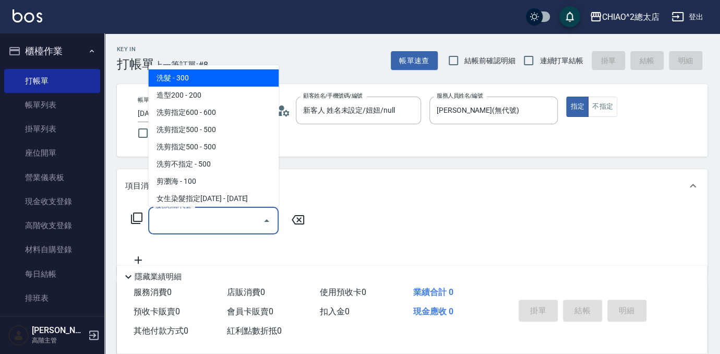
click at [167, 85] on span "洗髮 - 300" at bounding box center [213, 77] width 131 height 17
type input "洗髮(103103)"
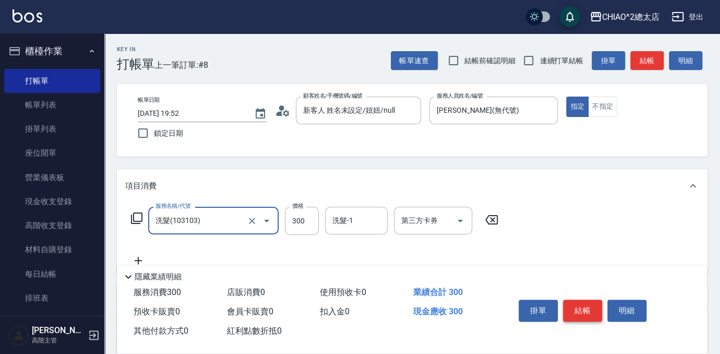
click at [571, 316] on button "結帳" at bounding box center [582, 311] width 39 height 22
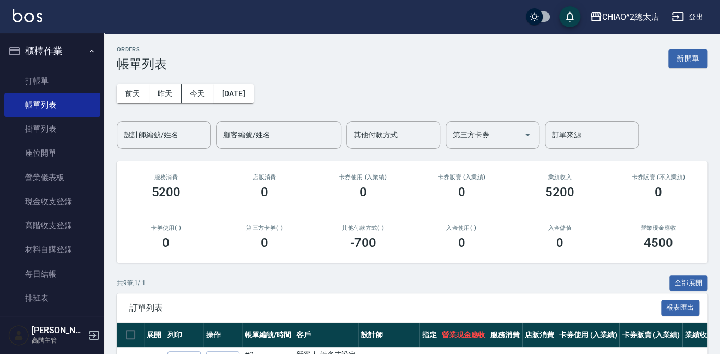
click at [696, 68] on div "ORDERS 帳單列表 新開單" at bounding box center [412, 59] width 591 height 26
click at [690, 55] on button "新開單" at bounding box center [688, 58] width 39 height 19
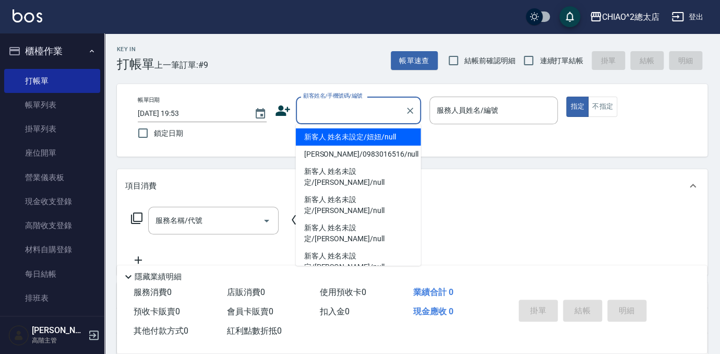
click at [331, 112] on input "顧客姓名/手機號碼/編號" at bounding box center [351, 110] width 100 height 18
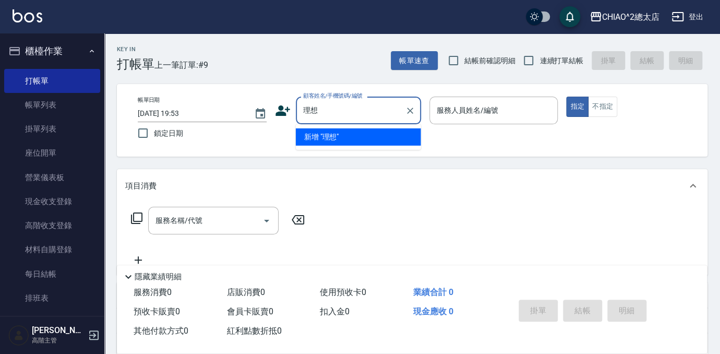
type input "[PERSON_NAME]"
click at [374, 131] on li "新增 "[PERSON_NAME]"" at bounding box center [358, 136] width 125 height 17
type input "[PERSON_NAME]"
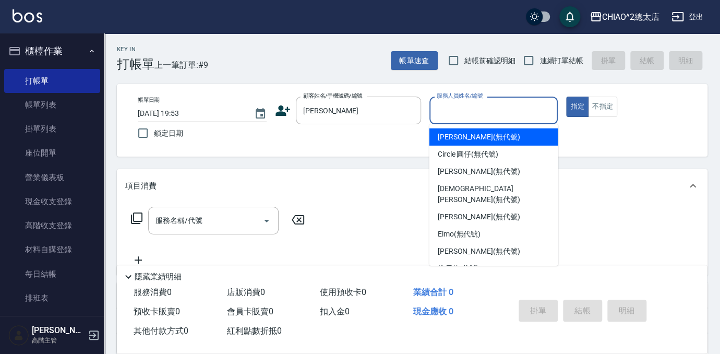
click at [485, 102] on input "服務人員姓名/編號" at bounding box center [494, 110] width 120 height 18
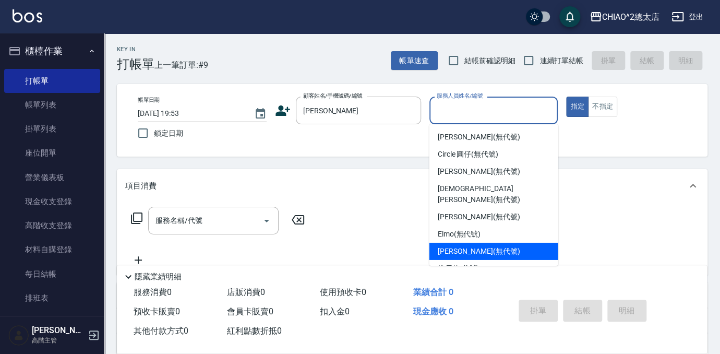
click at [462, 243] on div "[PERSON_NAME] (無代號)" at bounding box center [494, 251] width 129 height 17
type input "[PERSON_NAME](無代號)"
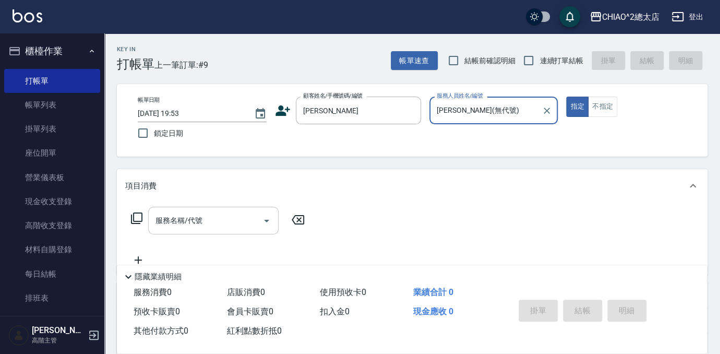
click at [166, 214] on input "服務名稱/代號" at bounding box center [205, 220] width 105 height 18
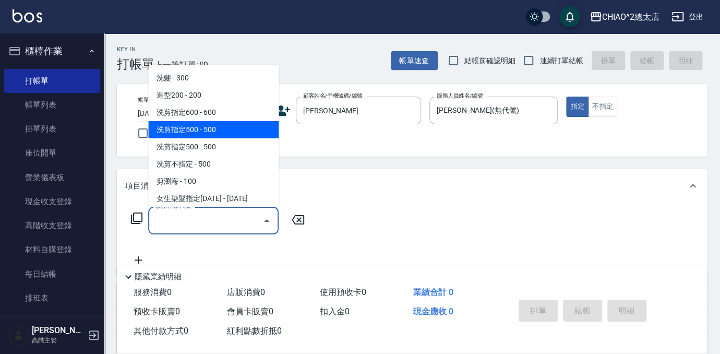
click at [191, 133] on span "洗剪指定500 - 500" at bounding box center [213, 129] width 131 height 17
type input "洗剪指定500(103108)"
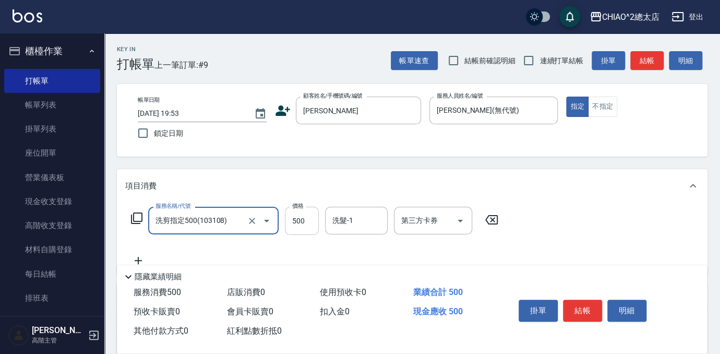
click at [312, 225] on input "500" at bounding box center [302, 221] width 34 height 28
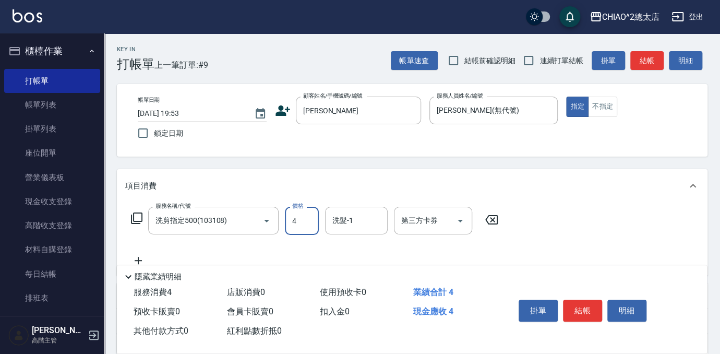
type input "400"
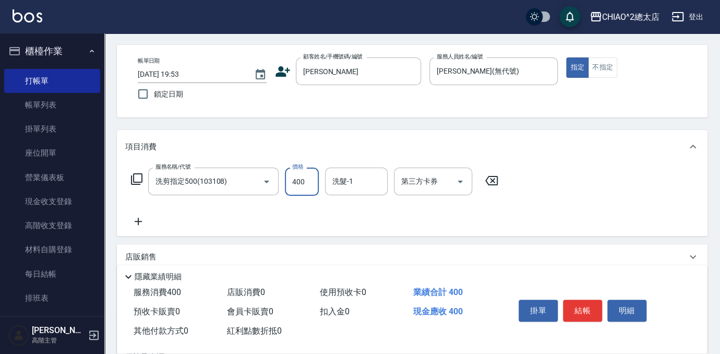
scroll to position [94, 0]
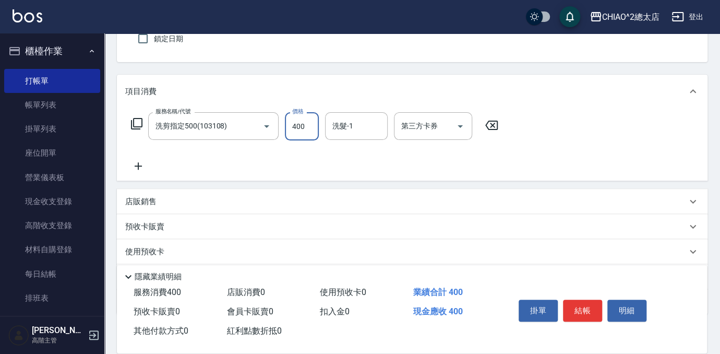
click at [139, 163] on icon at bounding box center [138, 166] width 26 height 13
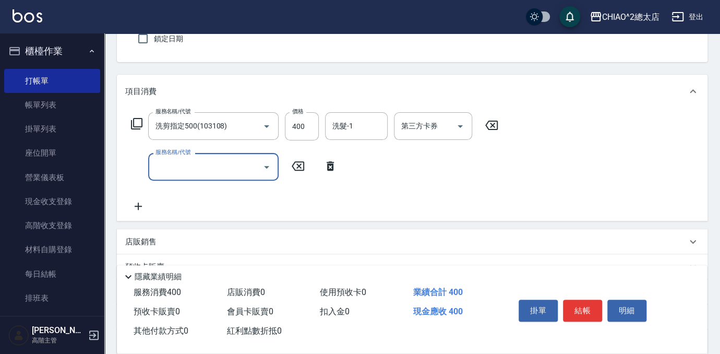
click at [206, 173] on input "服務名稱/代號" at bounding box center [205, 167] width 105 height 18
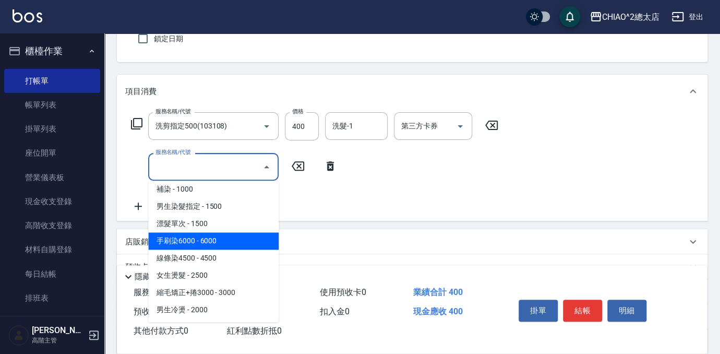
scroll to position [47, 0]
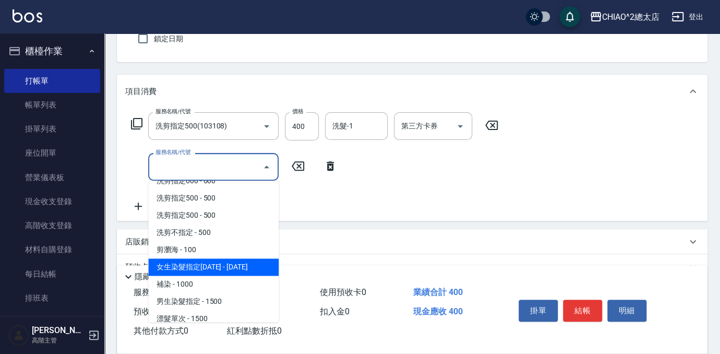
click at [221, 269] on span "女生染髮指定[DATE] - [DATE]" at bounding box center [213, 266] width 131 height 17
type input "女生染髮指定2000(103113)"
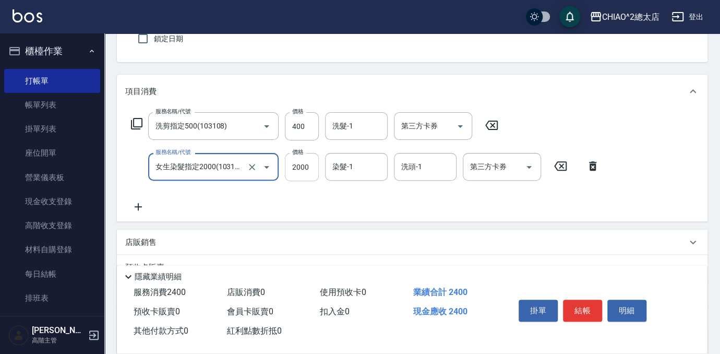
click at [303, 176] on input "2000" at bounding box center [302, 167] width 34 height 28
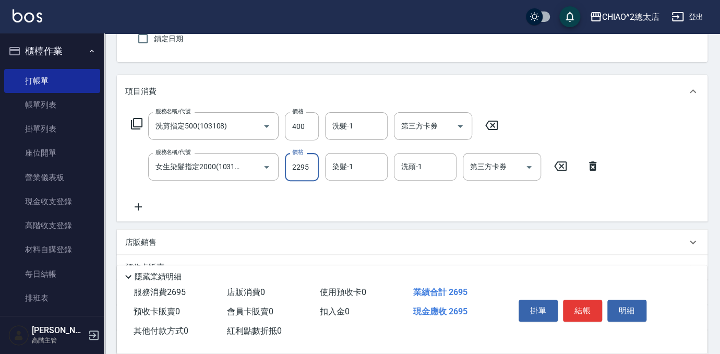
type input "2295"
click at [310, 197] on div "服務名稱/代號 洗剪指定500(103108) 服務名稱/代號 價格 400 價格 洗髮-1 洗髮-1 第三方卡券 第三方卡券 服務名稱/代號 女生染髮指定2…" at bounding box center [365, 162] width 481 height 101
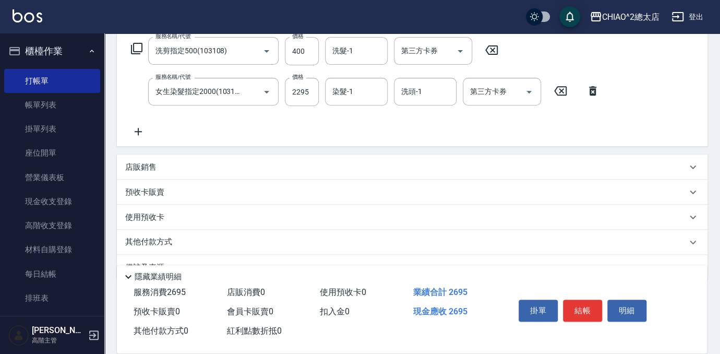
scroll to position [195, 0]
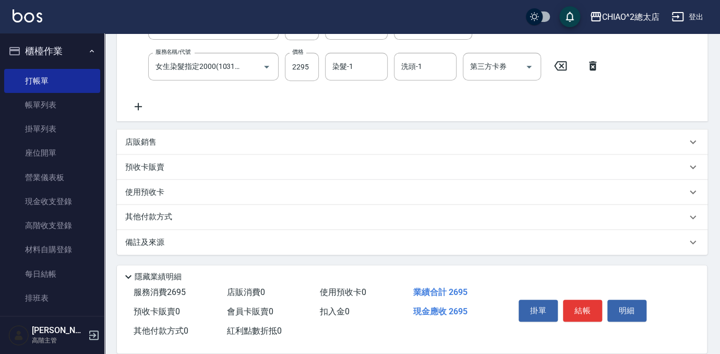
click at [152, 220] on p "其他付款方式" at bounding box center [151, 216] width 52 height 11
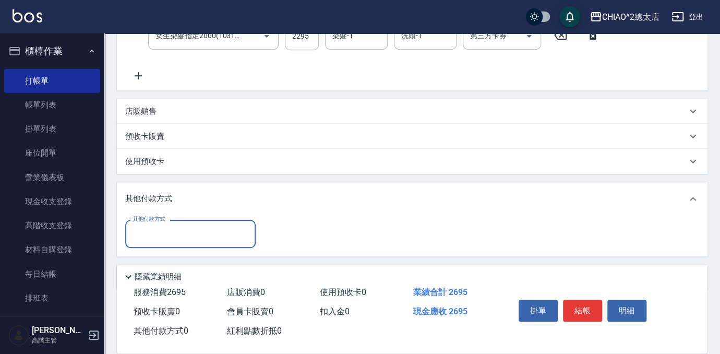
scroll to position [260, 0]
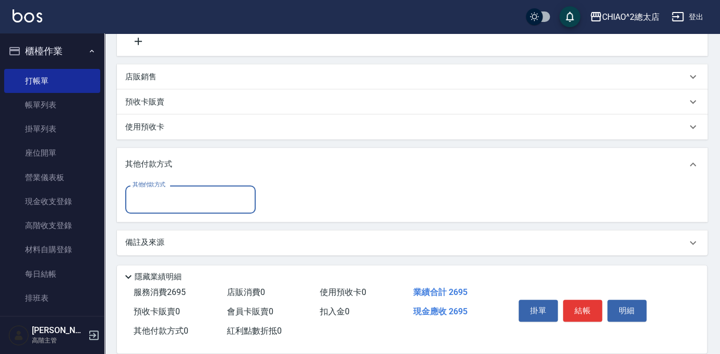
click at [173, 204] on input "其他付款方式" at bounding box center [190, 199] width 121 height 18
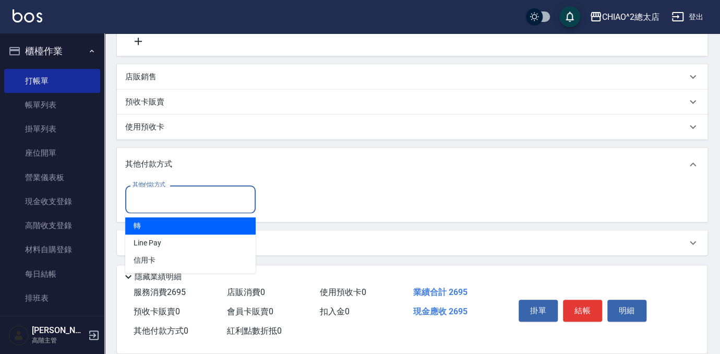
click at [174, 220] on span "轉" at bounding box center [190, 225] width 131 height 17
type input "轉"
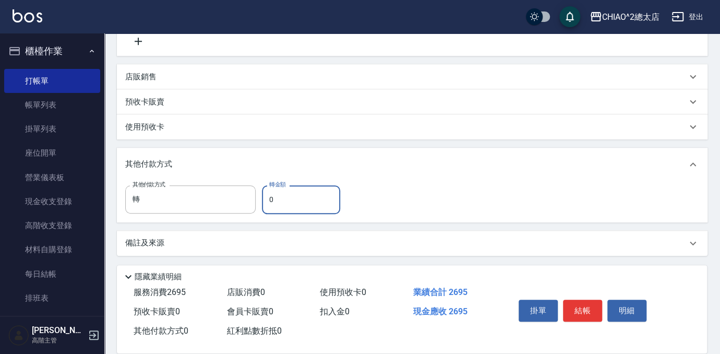
click at [295, 199] on input "0" at bounding box center [301, 199] width 78 height 28
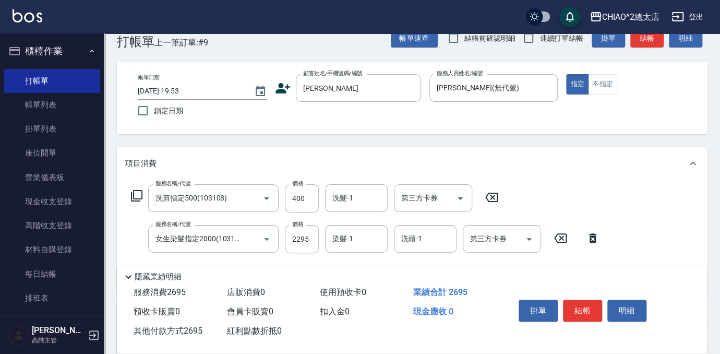
scroll to position [0, 0]
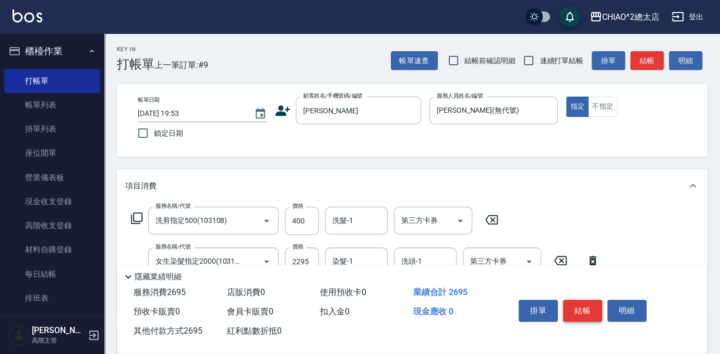
type input "2695"
click at [580, 303] on button "結帳" at bounding box center [582, 311] width 39 height 22
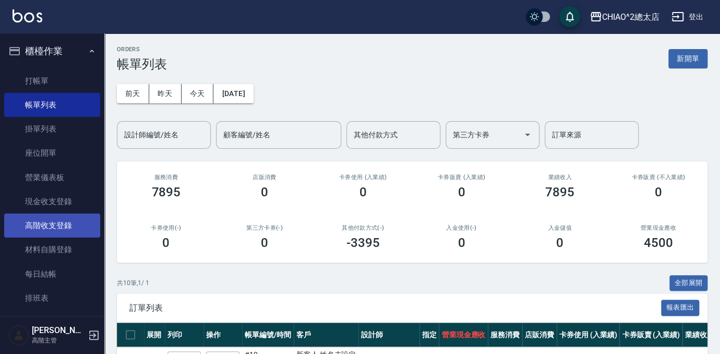
drag, startPoint x: 69, startPoint y: 232, endPoint x: 71, endPoint y: 222, distance: 10.6
click at [69, 232] on link "高階收支登錄" at bounding box center [52, 226] width 96 height 24
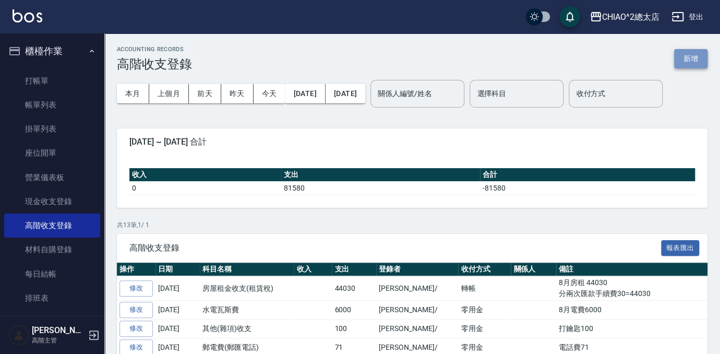
click at [697, 57] on button "新增" at bounding box center [691, 58] width 33 height 19
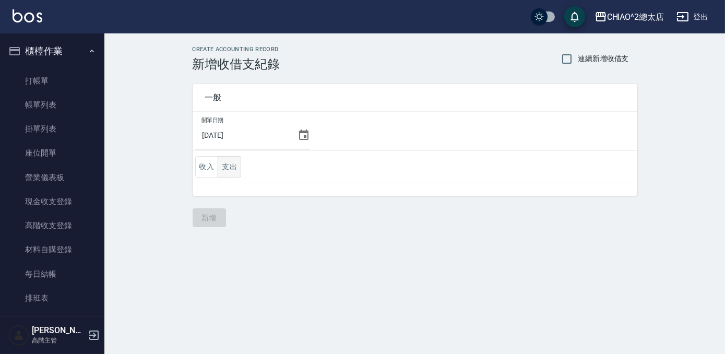
click at [228, 168] on button "支出" at bounding box center [229, 166] width 23 height 21
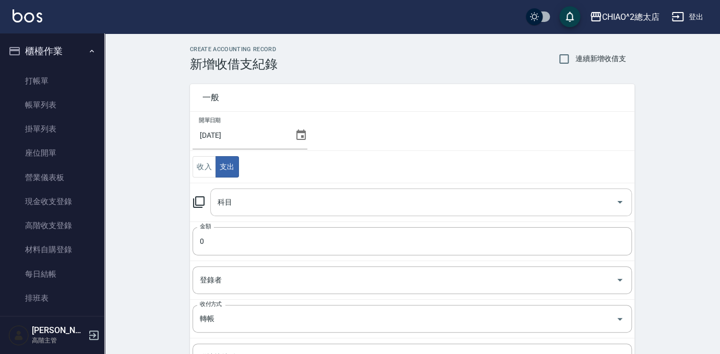
click at [312, 196] on input "科目" at bounding box center [413, 202] width 397 height 18
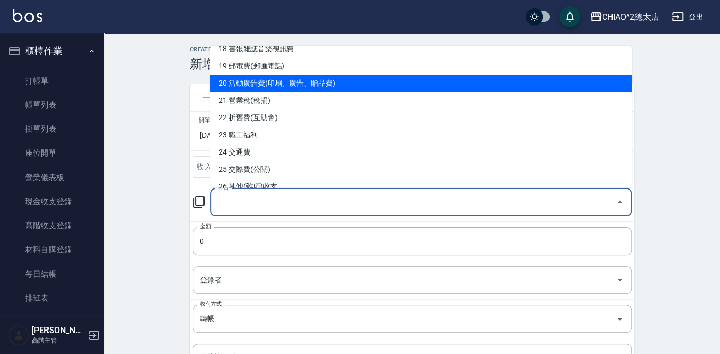
scroll to position [332, 0]
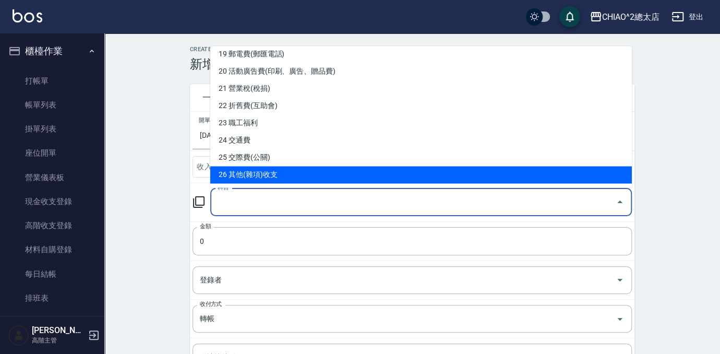
click at [446, 174] on li "26 其他(雜項)收支" at bounding box center [421, 174] width 422 height 17
type input "26 其他(雜項)收支"
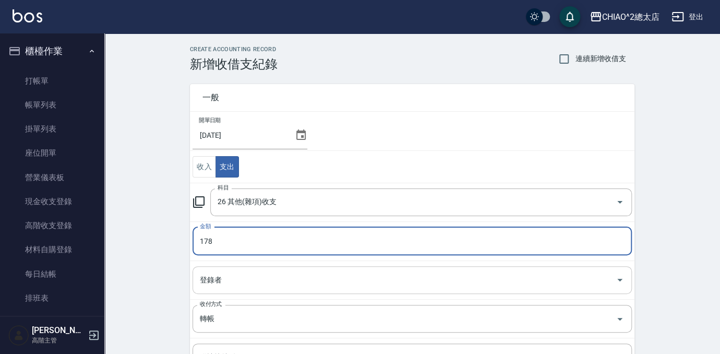
click at [389, 289] on div "登錄者" at bounding box center [413, 280] width 440 height 28
type input "178"
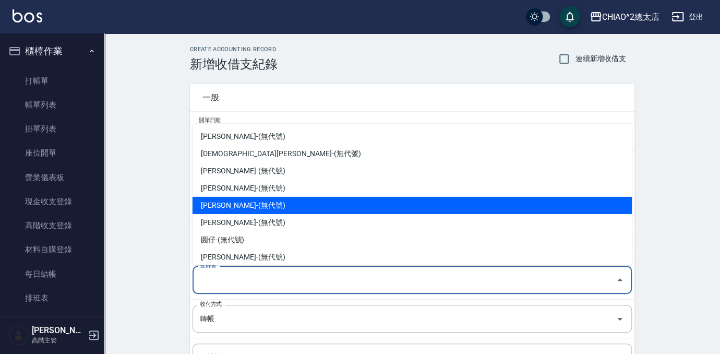
click at [339, 197] on li "[PERSON_NAME]-(無代號)" at bounding box center [413, 205] width 440 height 17
type input "[PERSON_NAME]-(無代號)"
click at [339, 197] on input "26 其他(雜項)收支" at bounding box center [406, 202] width 383 height 18
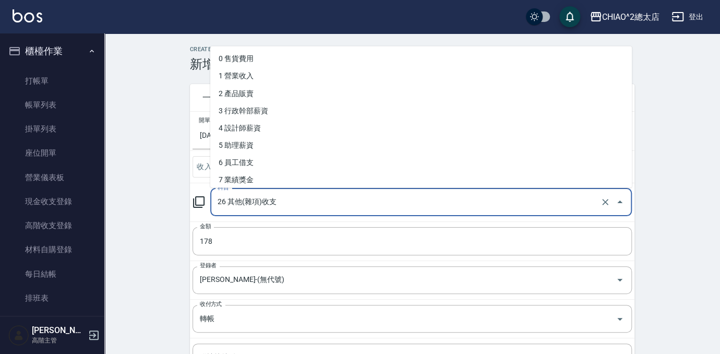
click at [166, 245] on div "CREATE ACCOUNTING RECORD 新增收借支紀錄 連續新增收借支 一般 開單日期 [DATE] 收入 支出 科目 26 其他(雜項)收支 科目…" at bounding box center [412, 265] width 616 height 465
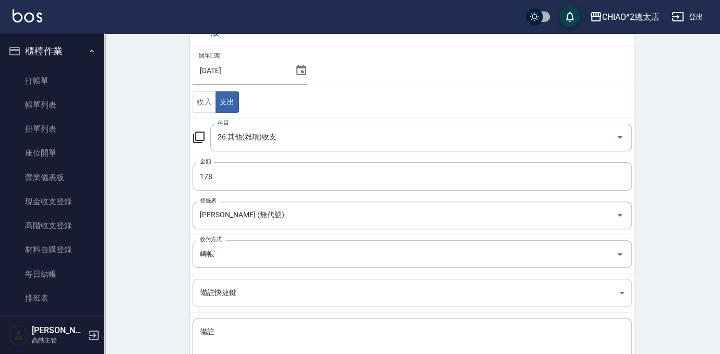
scroll to position [142, 0]
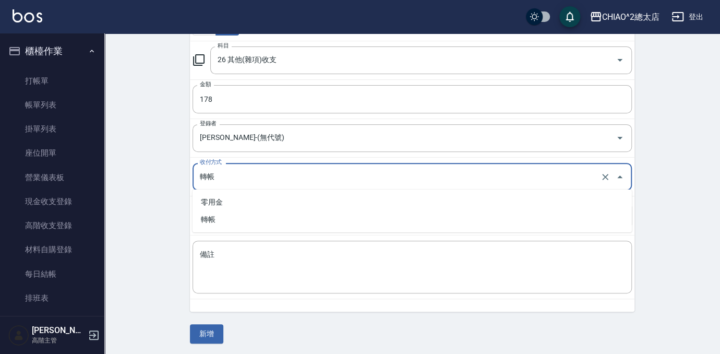
click at [251, 178] on input "轉帳" at bounding box center [397, 177] width 401 height 18
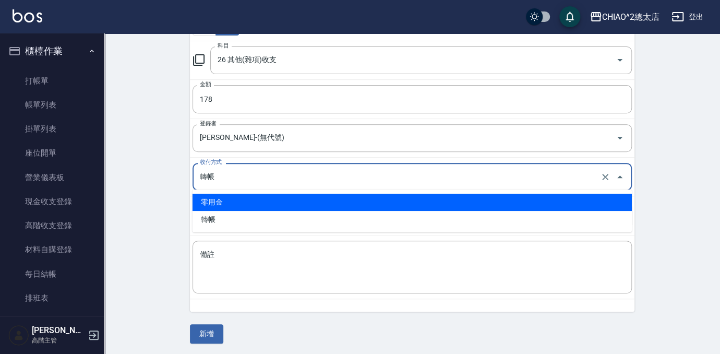
click at [252, 202] on li "零用金" at bounding box center [413, 202] width 440 height 17
type input "零用金"
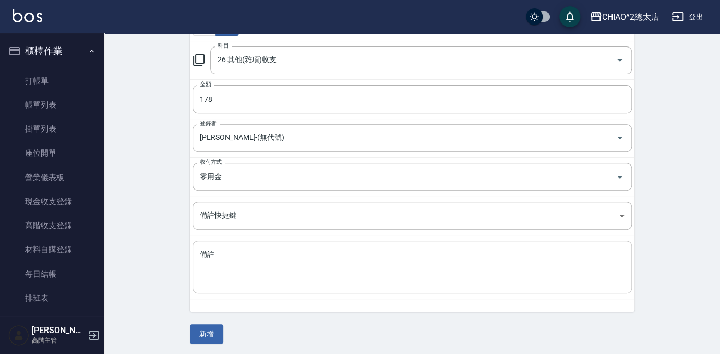
click at [264, 241] on div "x 備註" at bounding box center [413, 267] width 440 height 53
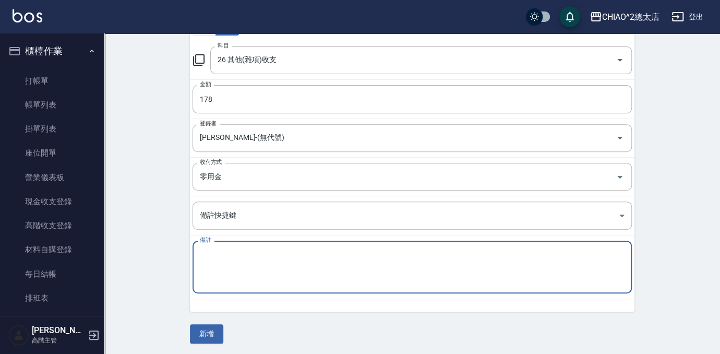
type textarea "X"
type textarea "垃圾袋178"
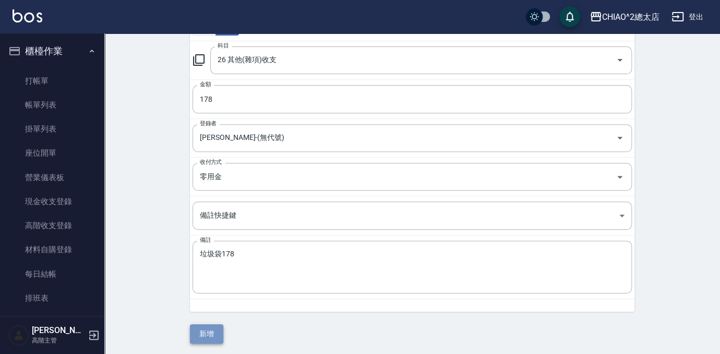
click at [199, 330] on button "新增" at bounding box center [206, 333] width 33 height 19
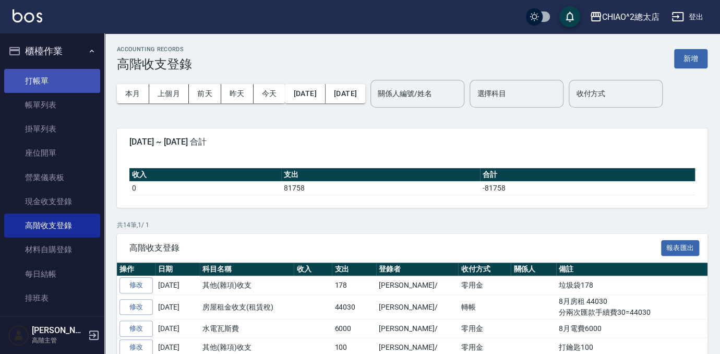
click at [63, 77] on link "打帳單" at bounding box center [52, 81] width 96 height 24
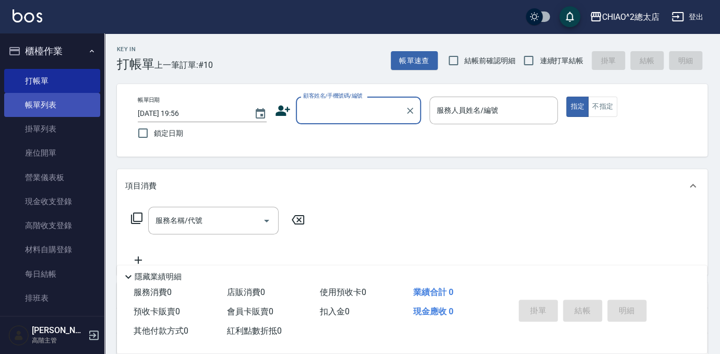
click at [73, 99] on link "帳單列表" at bounding box center [52, 105] width 96 height 24
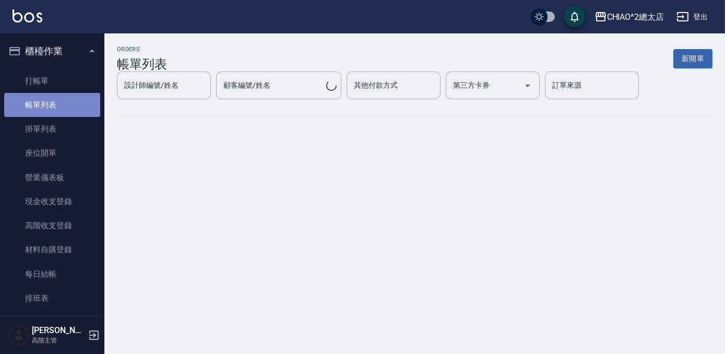
click at [65, 105] on link "帳單列表" at bounding box center [52, 105] width 96 height 24
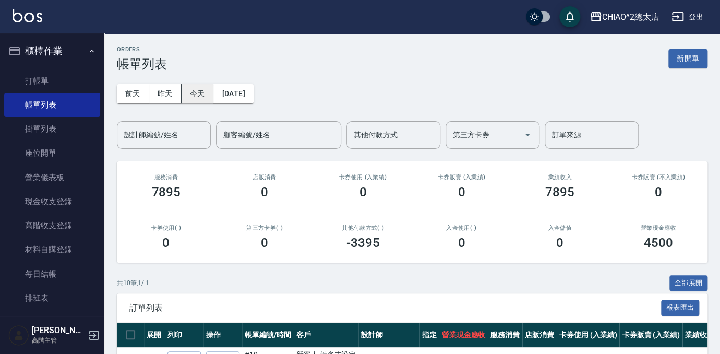
click at [203, 86] on button "今天" at bounding box center [198, 93] width 32 height 19
